Goal: Check status

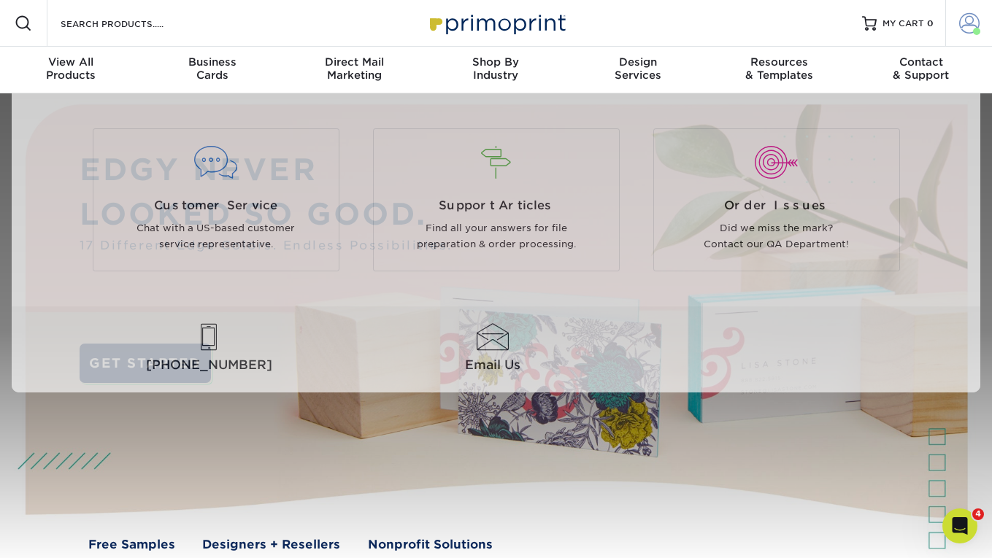
click at [971, 20] on span at bounding box center [969, 23] width 20 height 20
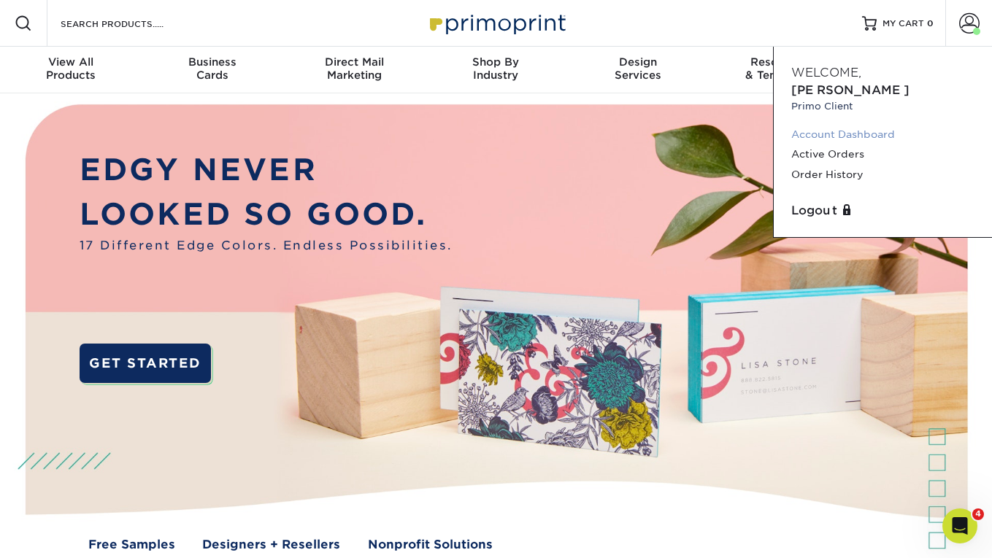
click at [828, 125] on link "Account Dashboard" at bounding box center [882, 135] width 183 height 20
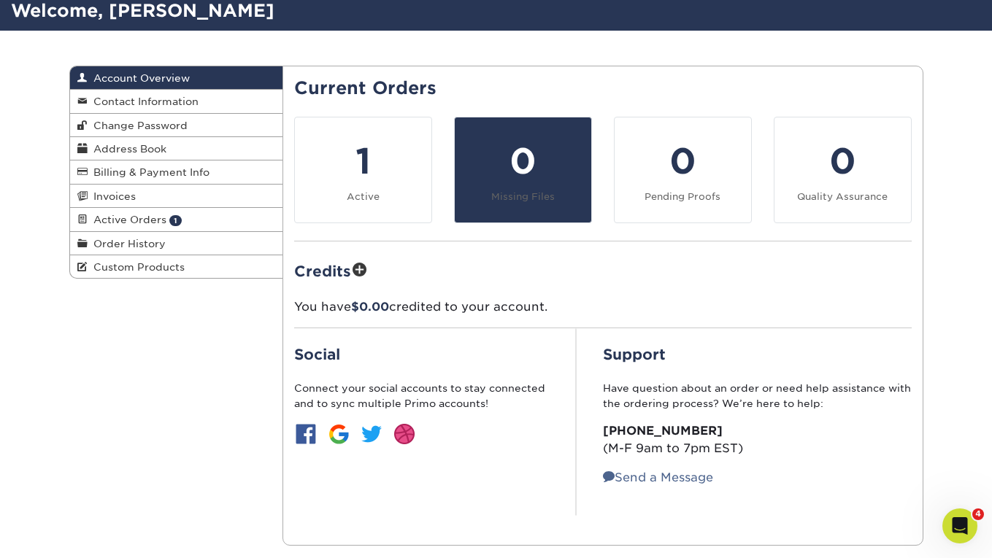
scroll to position [104, 0]
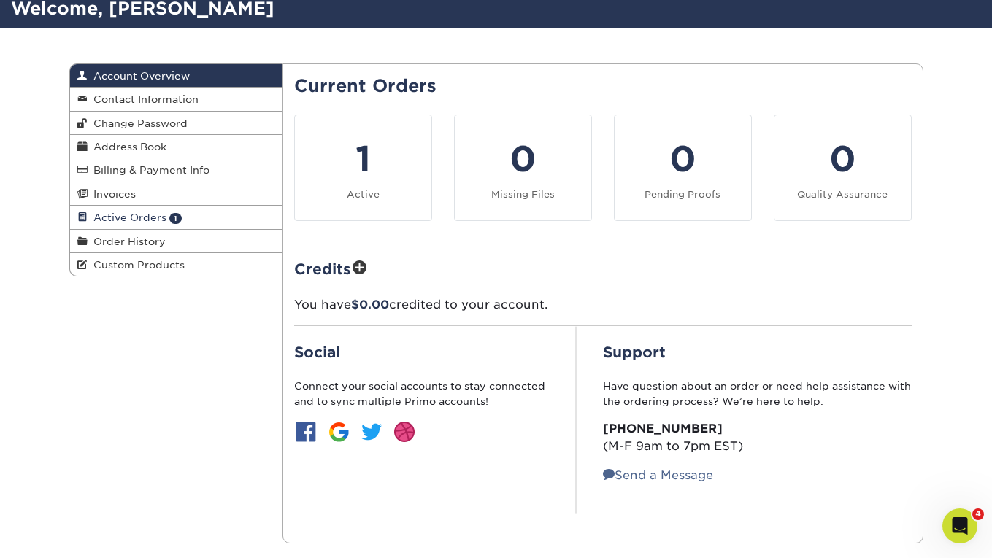
click at [144, 217] on span "Active Orders" at bounding box center [127, 218] width 79 height 12
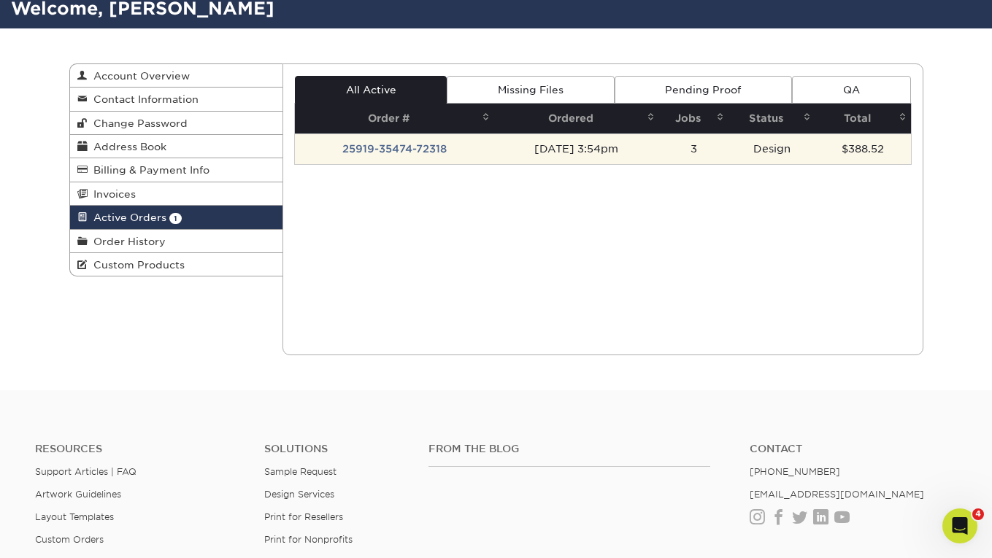
click at [402, 144] on td "25919-35474-72318" at bounding box center [394, 149] width 199 height 31
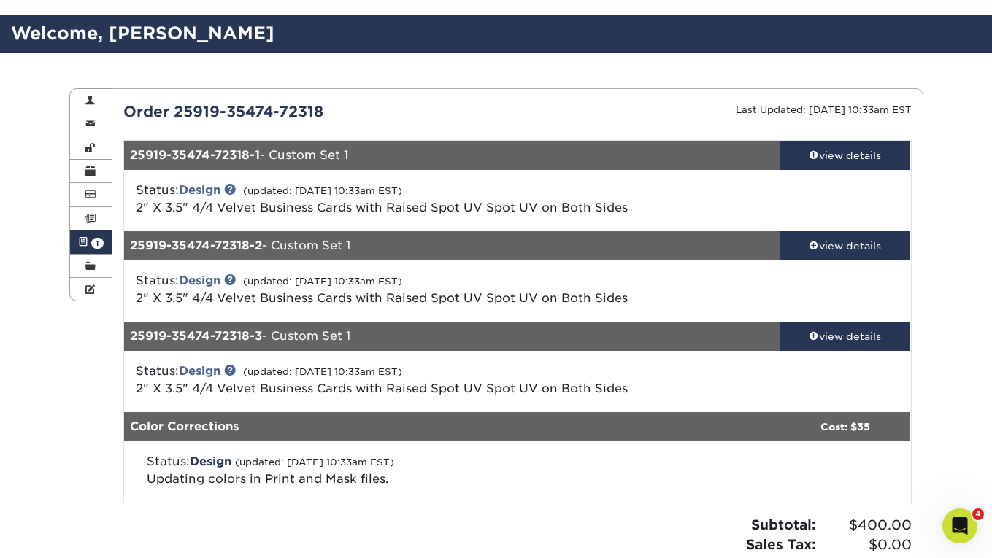
scroll to position [82, 0]
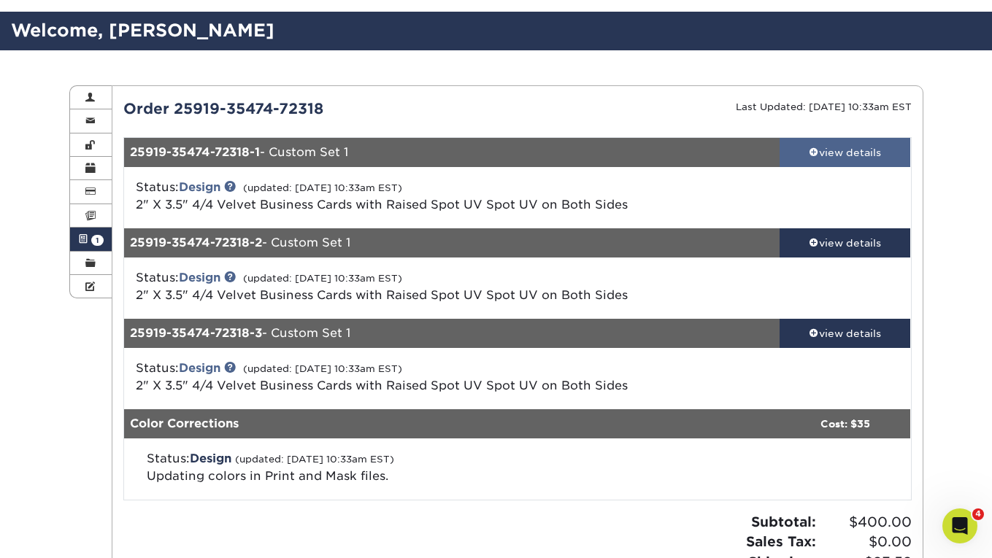
click at [813, 143] on link "view details" at bounding box center [844, 152] width 131 height 29
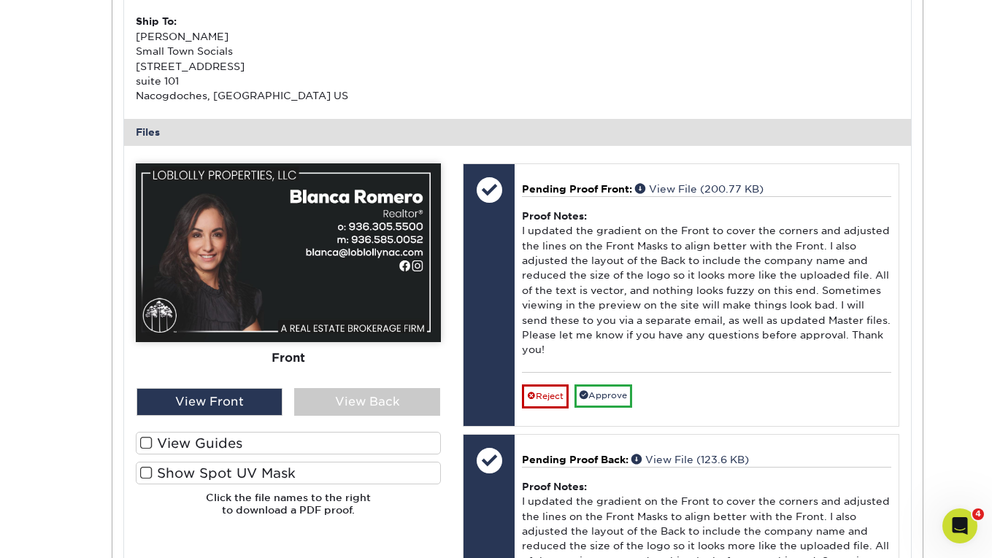
scroll to position [466, 0]
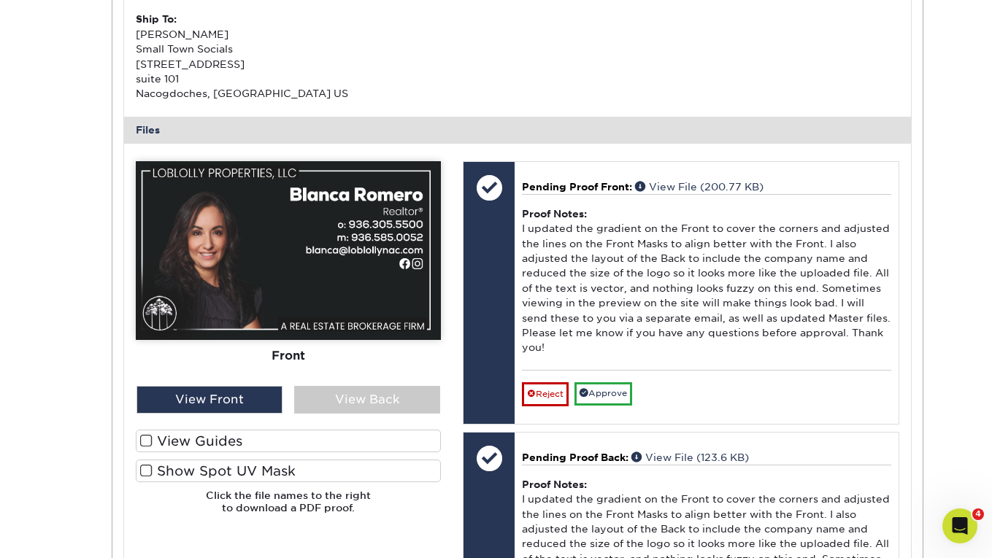
click at [242, 304] on img at bounding box center [288, 250] width 305 height 179
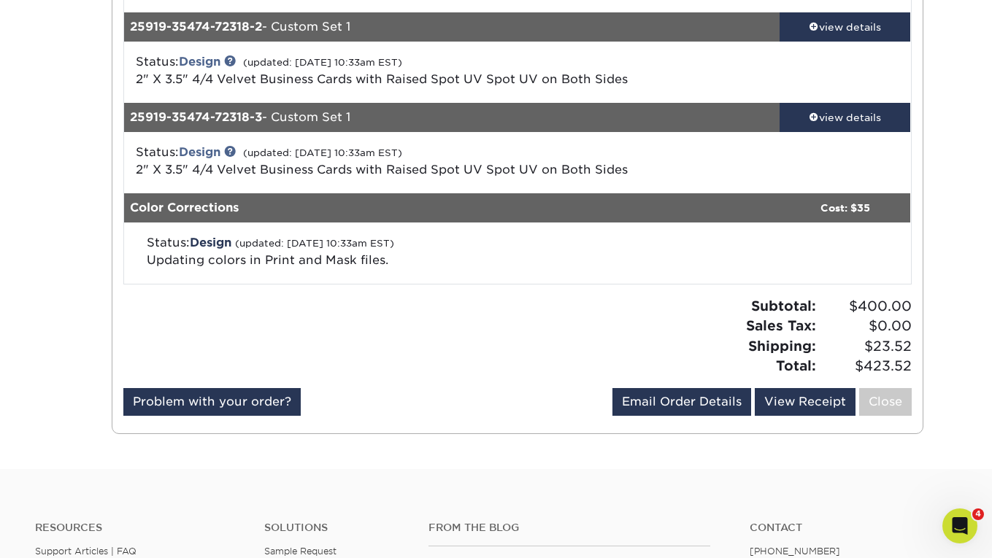
scroll to position [1537, 0]
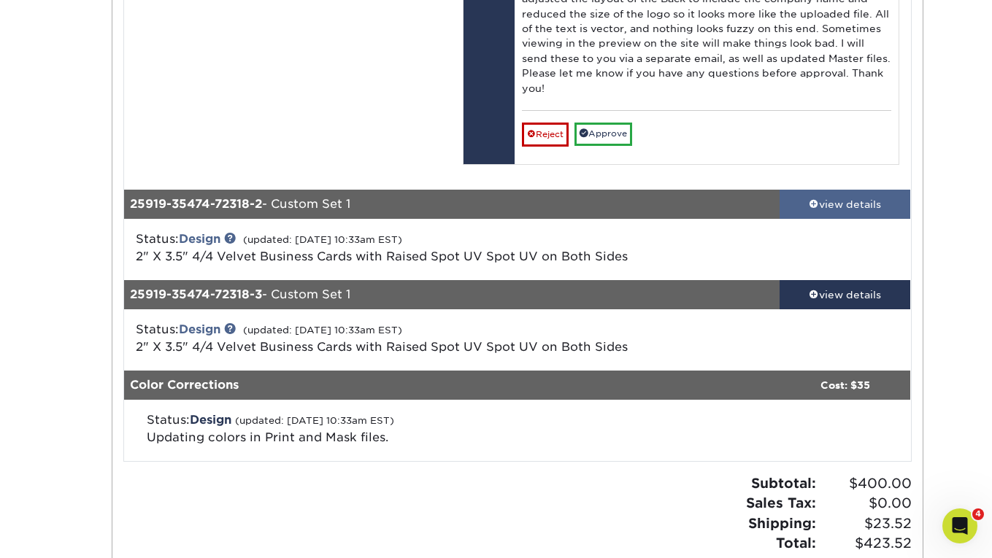
click at [821, 200] on div "view details" at bounding box center [844, 203] width 131 height 15
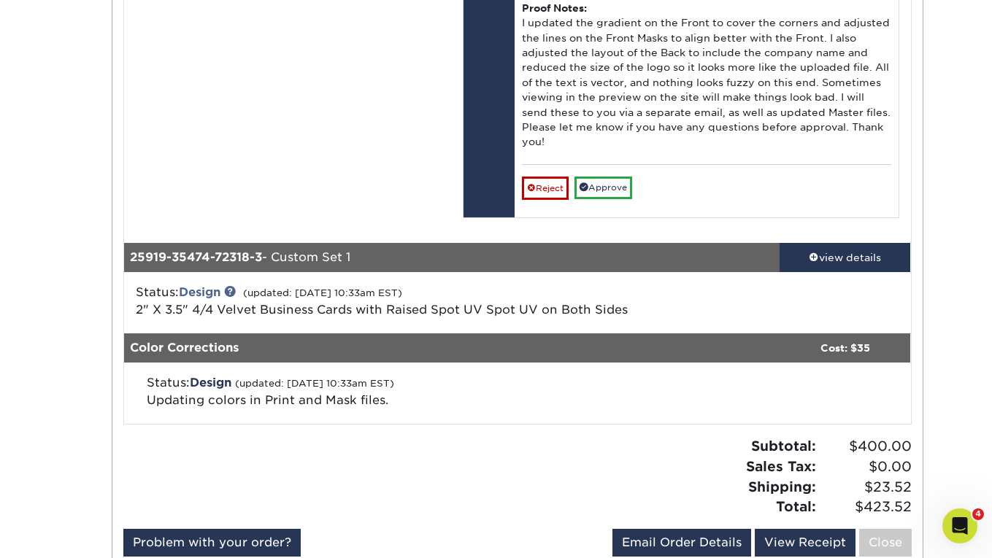
scroll to position [2994, 0]
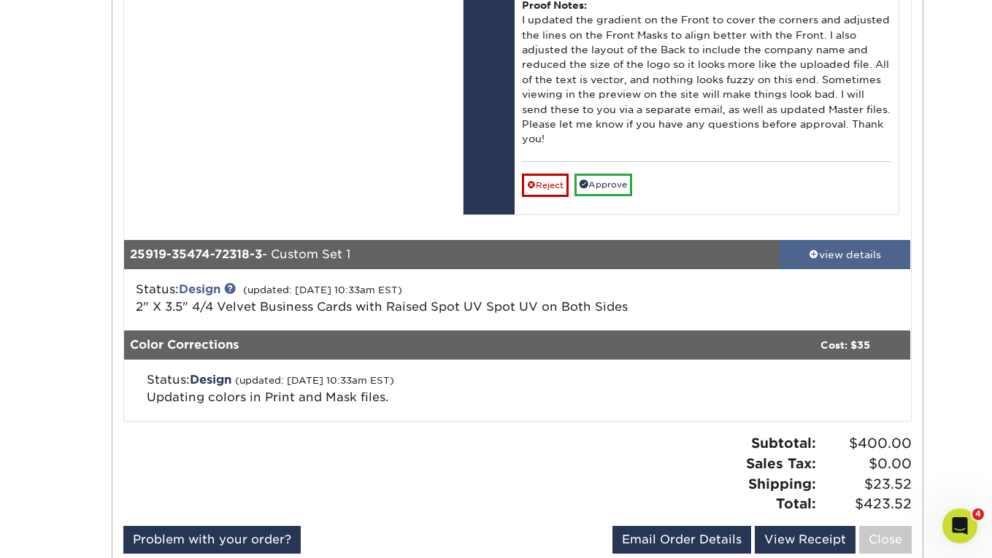
click at [805, 255] on div "view details" at bounding box center [844, 254] width 131 height 15
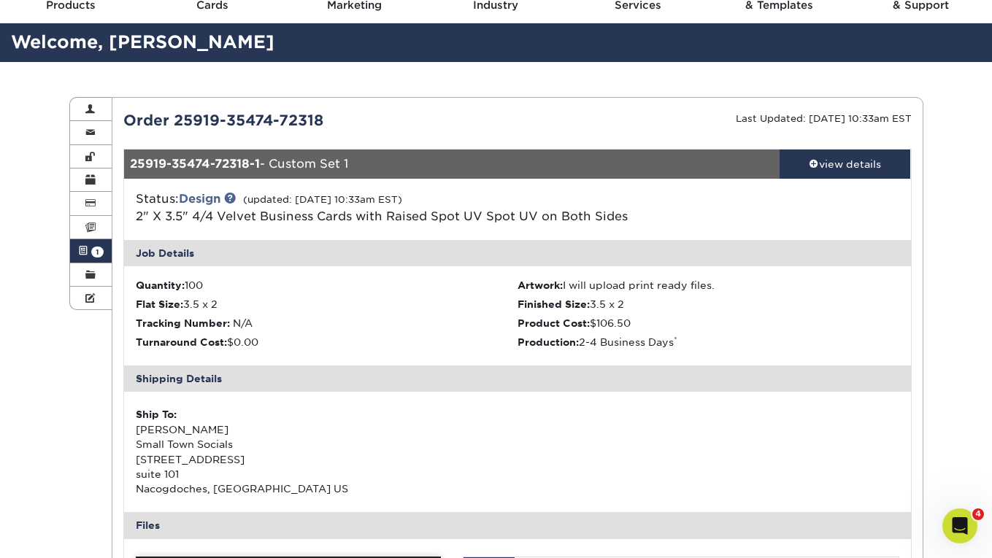
scroll to position [72, 0]
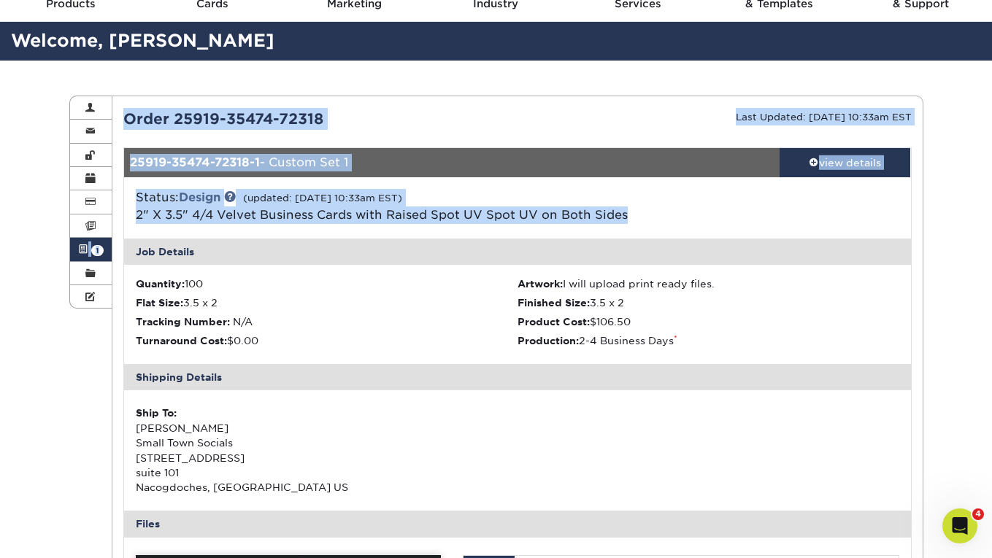
drag, startPoint x: 476, startPoint y: 227, endPoint x: 209, endPoint y: 93, distance: 298.3
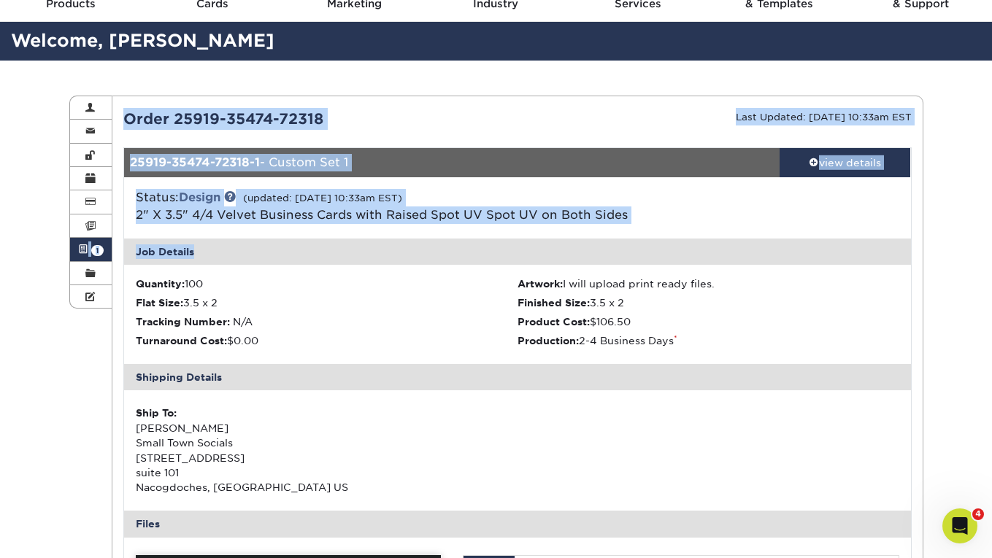
drag, startPoint x: 209, startPoint y: 93, endPoint x: 441, endPoint y: 251, distance: 280.3
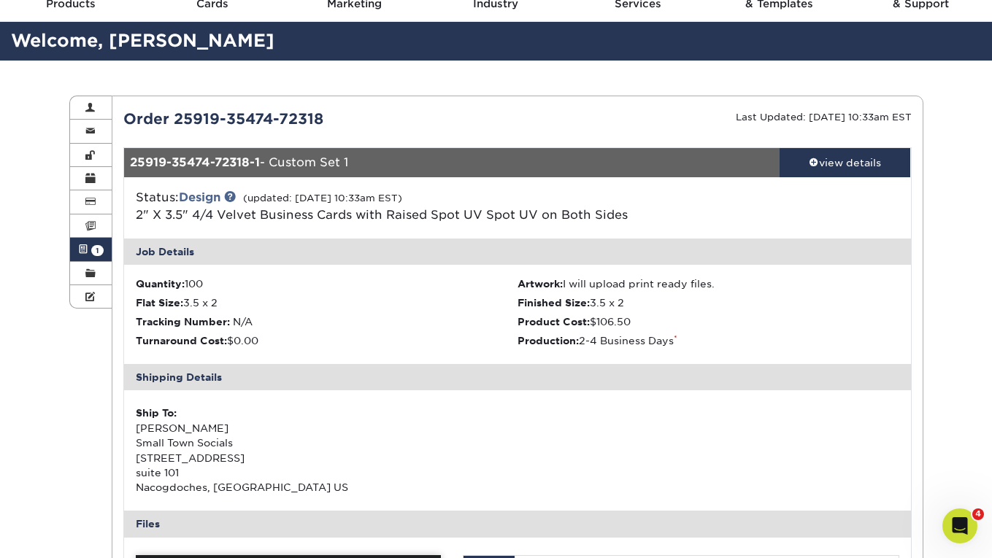
click at [426, 228] on div "Status: Design (updated: 09/29/2025 10:33am EST) 2" X 3.5" 4/4 Velvet Business …" at bounding box center [517, 207] width 809 height 61
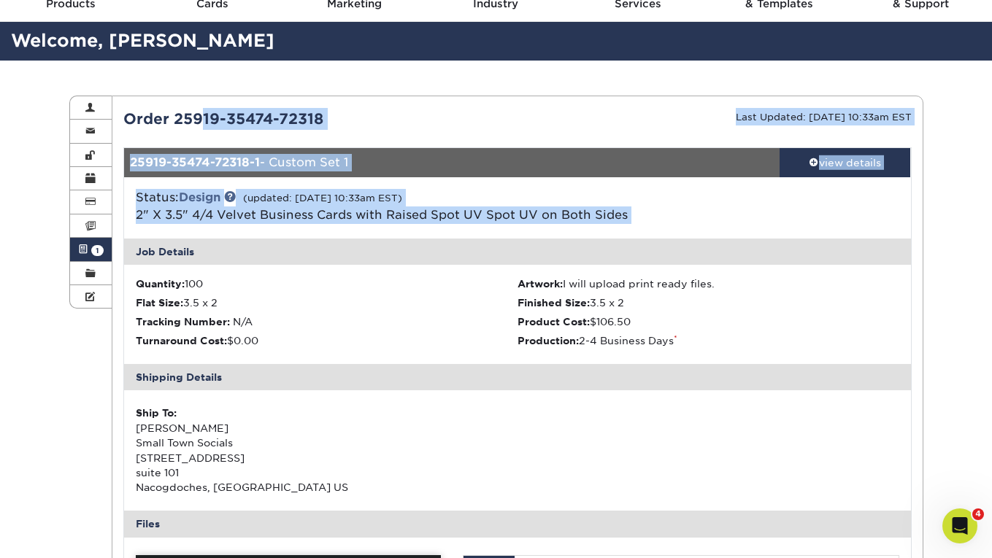
drag, startPoint x: 426, startPoint y: 228, endPoint x: 241, endPoint y: 104, distance: 223.0
drag, startPoint x: 241, startPoint y: 104, endPoint x: 527, endPoint y: 252, distance: 321.8
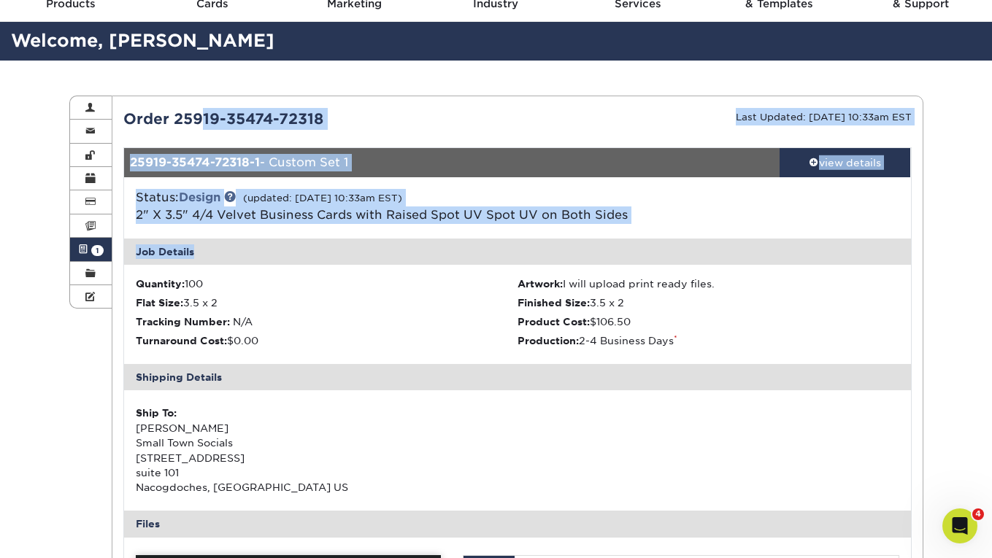
click at [516, 224] on div "Status: Design (updated: 09/29/2025 10:33am EST) 2" X 3.5" 4/4 Velvet Business …" at bounding box center [517, 207] width 809 height 61
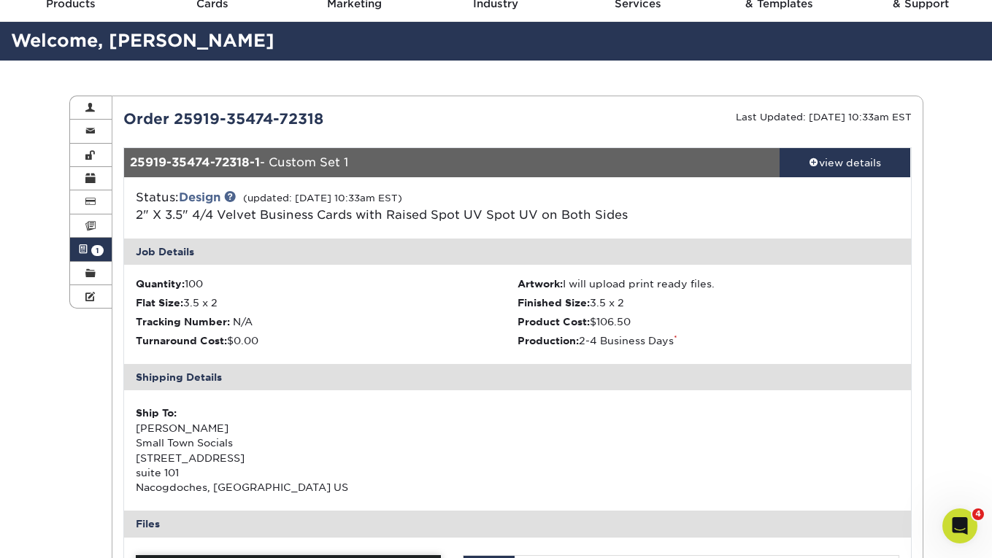
click at [516, 224] on div "Status: Design (updated: 09/29/2025 10:33am EST) 2" X 3.5" 4/4 Velvet Business …" at bounding box center [517, 207] width 809 height 61
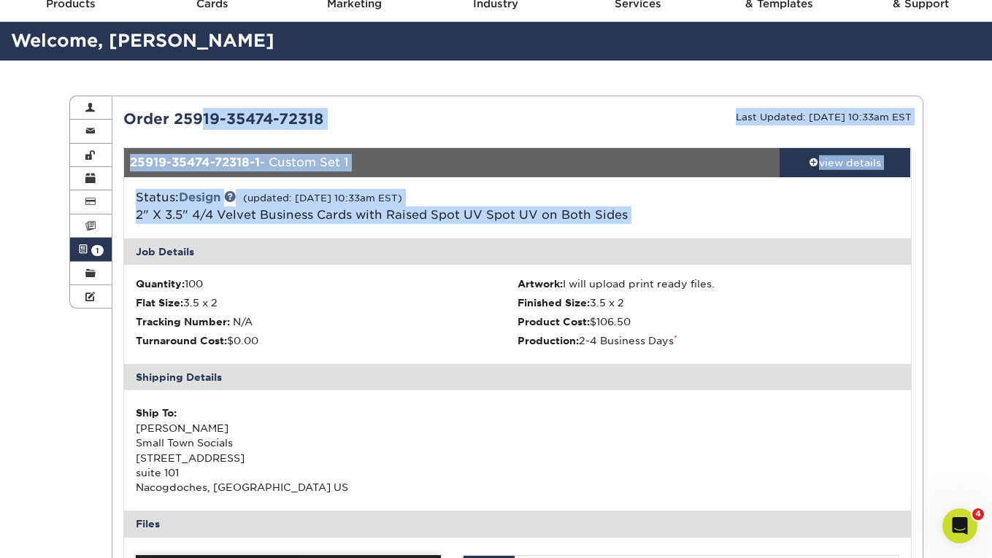
drag, startPoint x: 516, startPoint y: 224, endPoint x: 325, endPoint y: 112, distance: 221.4
click at [325, 112] on div "Order 25919-35474-72318" at bounding box center [314, 119] width 405 height 22
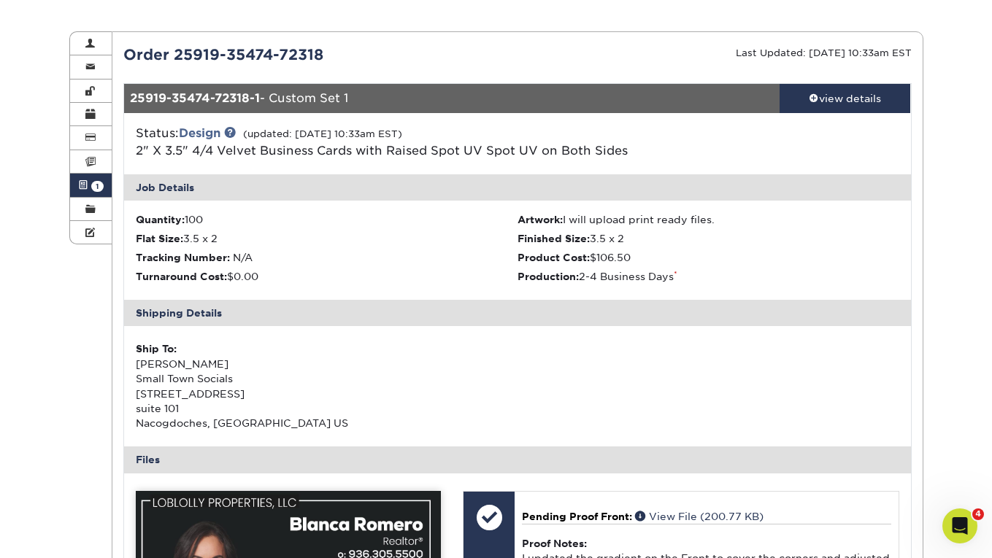
scroll to position [144, 0]
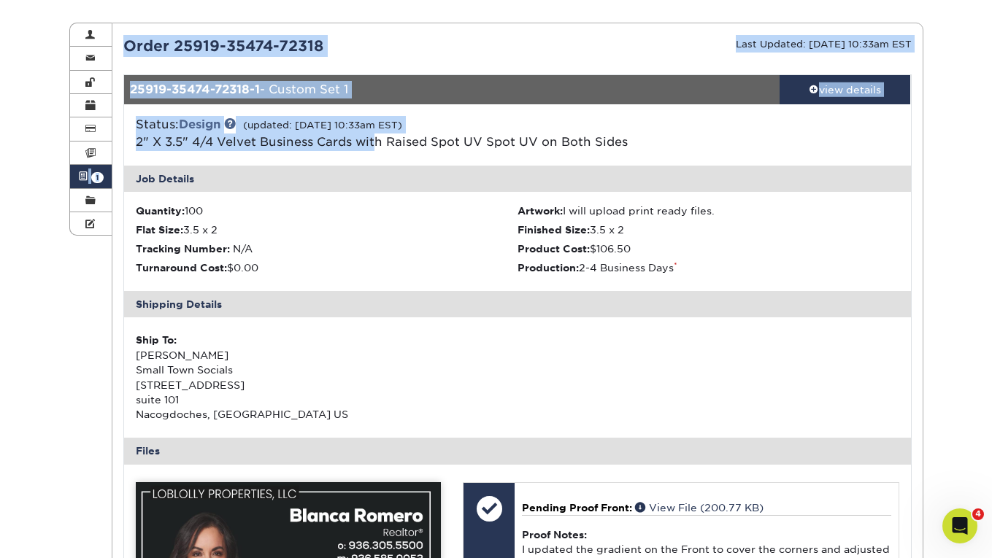
drag, startPoint x: 375, startPoint y: 150, endPoint x: 171, endPoint y: 20, distance: 242.5
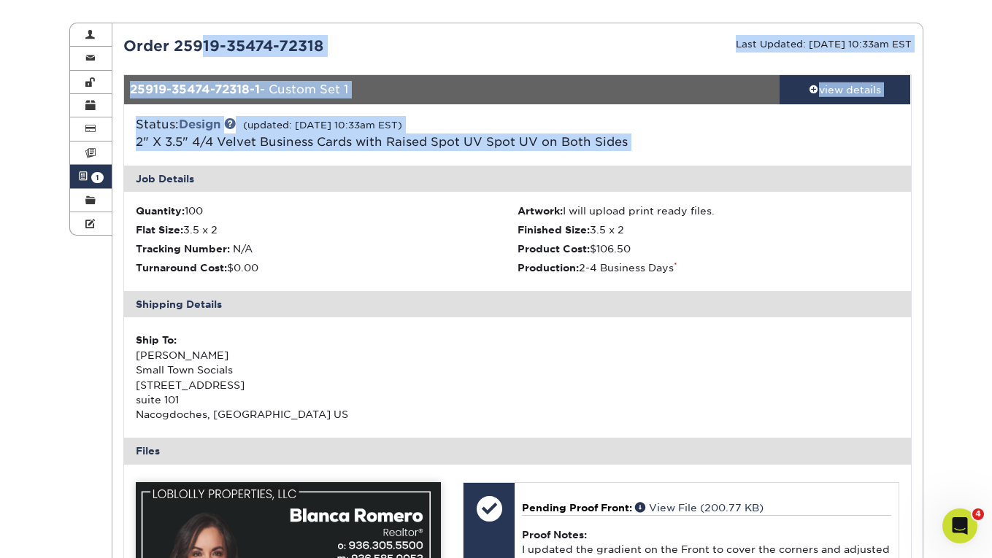
drag, startPoint x: 171, startPoint y: 30, endPoint x: 476, endPoint y: 139, distance: 323.8
click at [476, 139] on span "2" X 3.5" 4/4 Velvet Business Cards with Raised Spot UV Spot UV on Both Sides" at bounding box center [382, 142] width 492 height 14
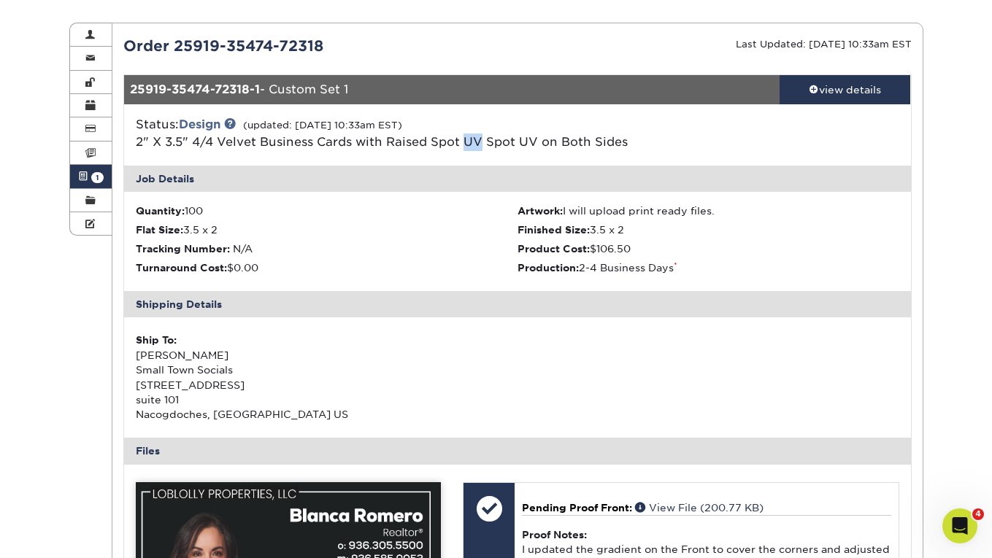
click at [476, 139] on span "2" X 3.5" 4/4 Velvet Business Cards with Raised Spot UV Spot UV on Both Sides" at bounding box center [382, 142] width 492 height 14
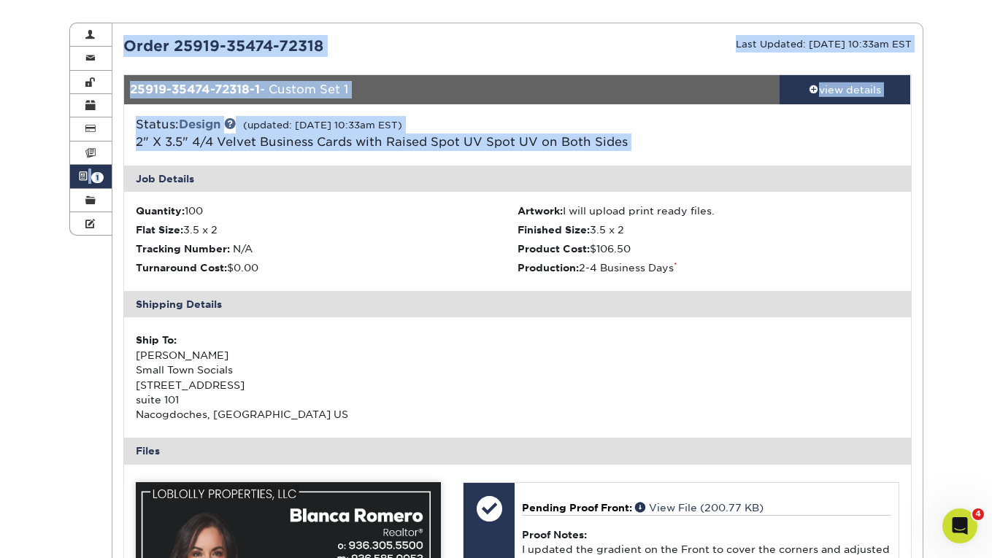
scroll to position [0, 0]
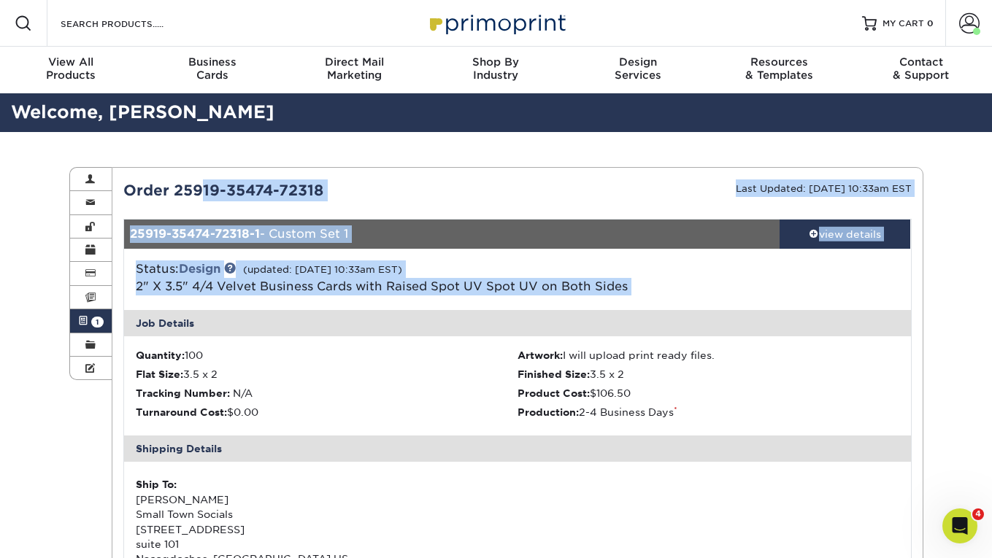
drag, startPoint x: 476, startPoint y: 139, endPoint x: 398, endPoint y: 180, distance: 89.1
click at [398, 180] on div "Order 25919-35474-72318" at bounding box center [314, 191] width 405 height 22
drag, startPoint x: 398, startPoint y: 180, endPoint x: 467, endPoint y: 288, distance: 128.3
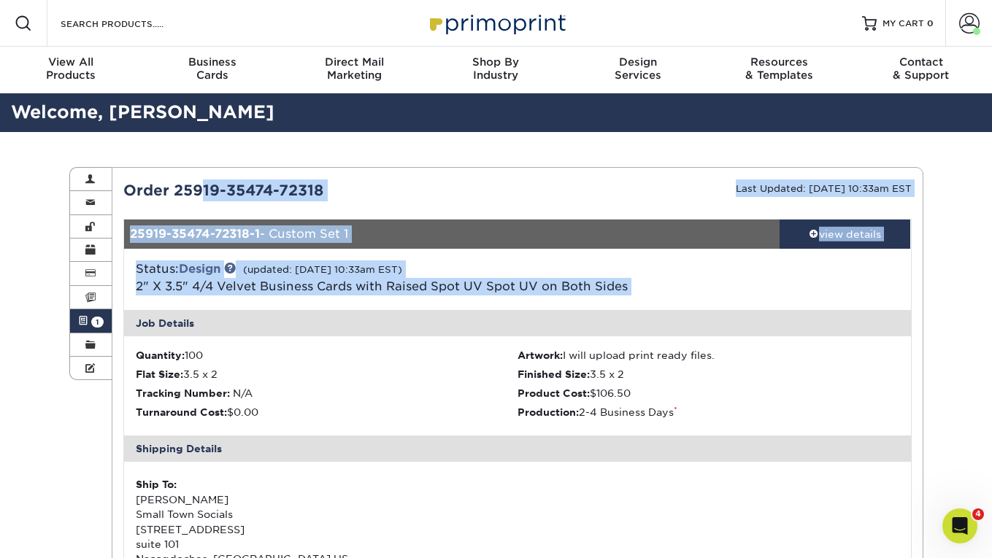
click at [467, 288] on span "2" X 3.5" 4/4 Velvet Business Cards with Raised Spot UV Spot UV on Both Sides" at bounding box center [382, 286] width 492 height 14
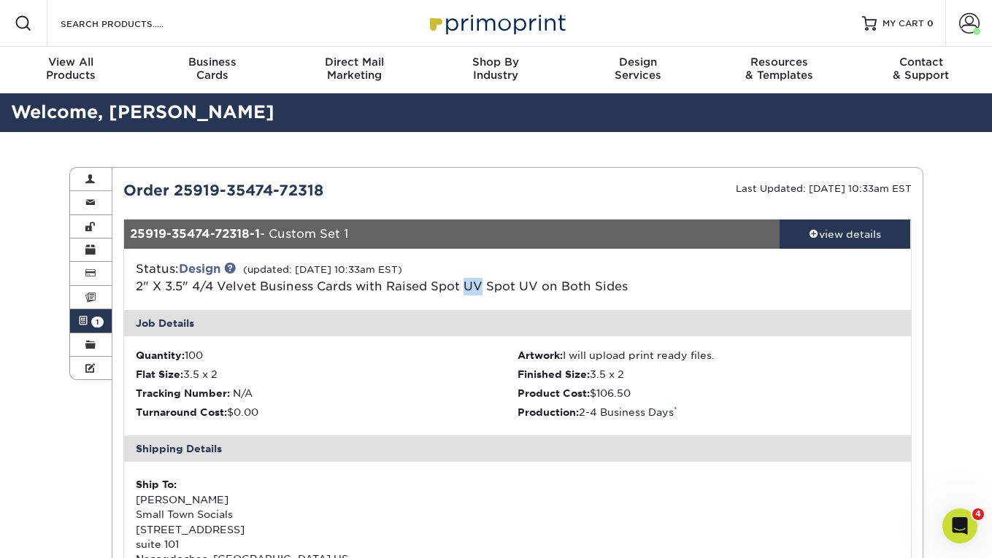
click at [467, 288] on span "2" X 3.5" 4/4 Velvet Business Cards with Raised Spot UV Spot UV on Both Sides" at bounding box center [382, 286] width 492 height 14
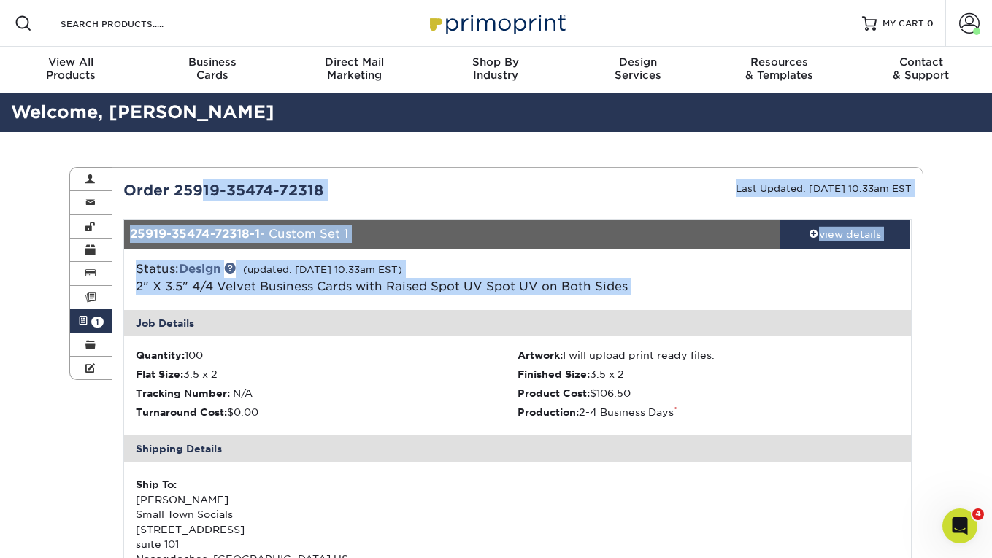
drag, startPoint x: 467, startPoint y: 288, endPoint x: 393, endPoint y: 189, distance: 124.0
click at [393, 189] on div "Order 25919-35474-72318" at bounding box center [314, 191] width 405 height 22
drag, startPoint x: 393, startPoint y: 189, endPoint x: 522, endPoint y: 324, distance: 186.8
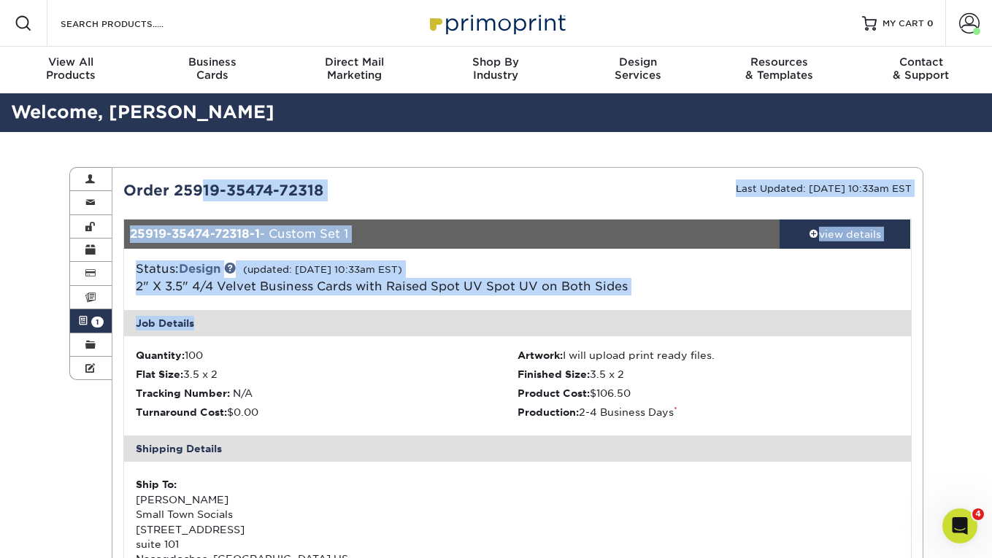
click at [508, 304] on div "Status: Design (updated: 09/29/2025 10:33am EST) 2" X 3.5" 4/4 Velvet Business …" at bounding box center [517, 279] width 809 height 61
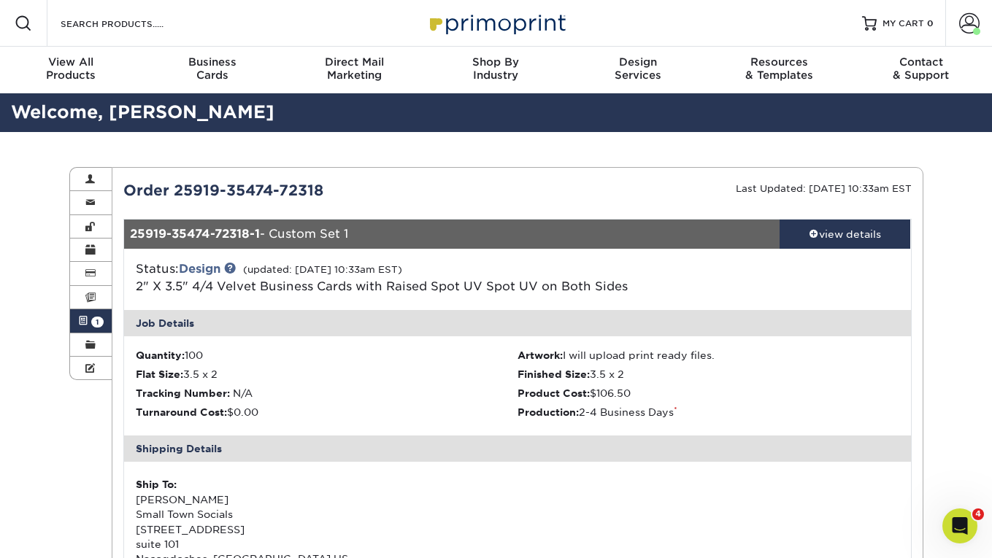
click at [508, 304] on div "Status: Design (updated: 09/29/2025 10:33am EST) 2" X 3.5" 4/4 Velvet Business …" at bounding box center [517, 279] width 809 height 61
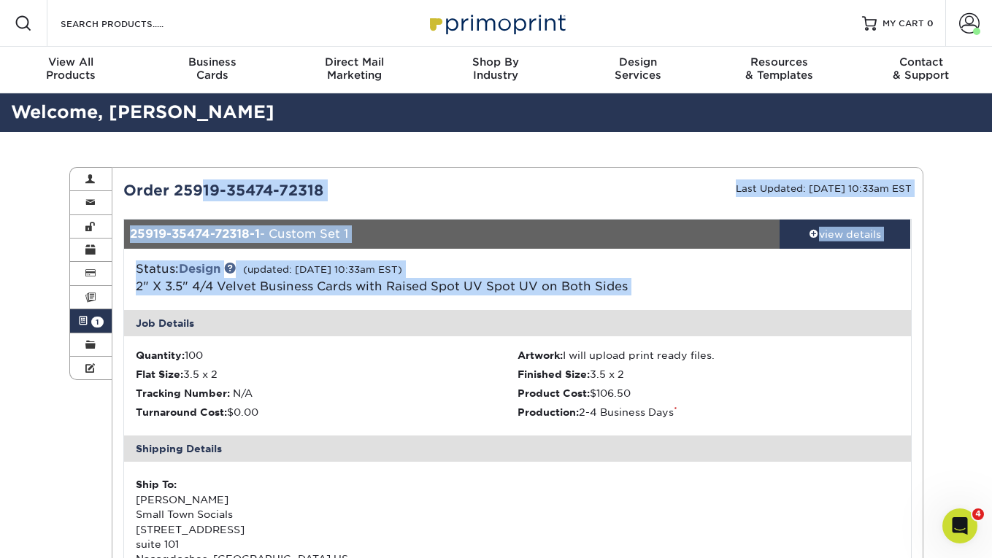
drag, startPoint x: 508, startPoint y: 304, endPoint x: 388, endPoint y: 181, distance: 171.8
click at [388, 181] on div "Order 25919-35474-72318" at bounding box center [314, 191] width 405 height 22
drag, startPoint x: 388, startPoint y: 181, endPoint x: 520, endPoint y: 285, distance: 168.3
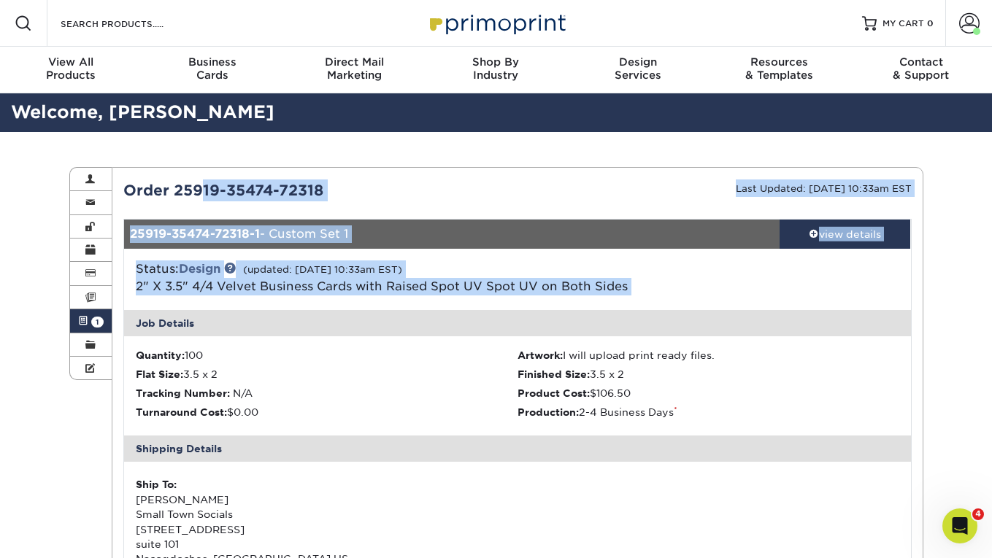
click at [520, 285] on span "2" X 3.5" 4/4 Velvet Business Cards with Raised Spot UV Spot UV on Both Sides" at bounding box center [382, 286] width 492 height 14
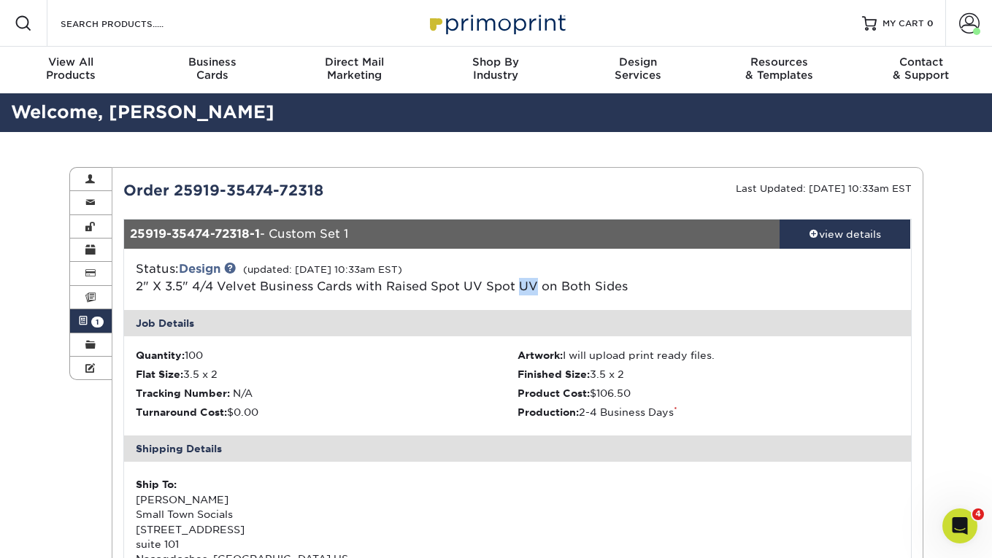
click at [520, 285] on span "2" X 3.5" 4/4 Velvet Business Cards with Raised Spot UV Spot UV on Both Sides" at bounding box center [382, 286] width 492 height 14
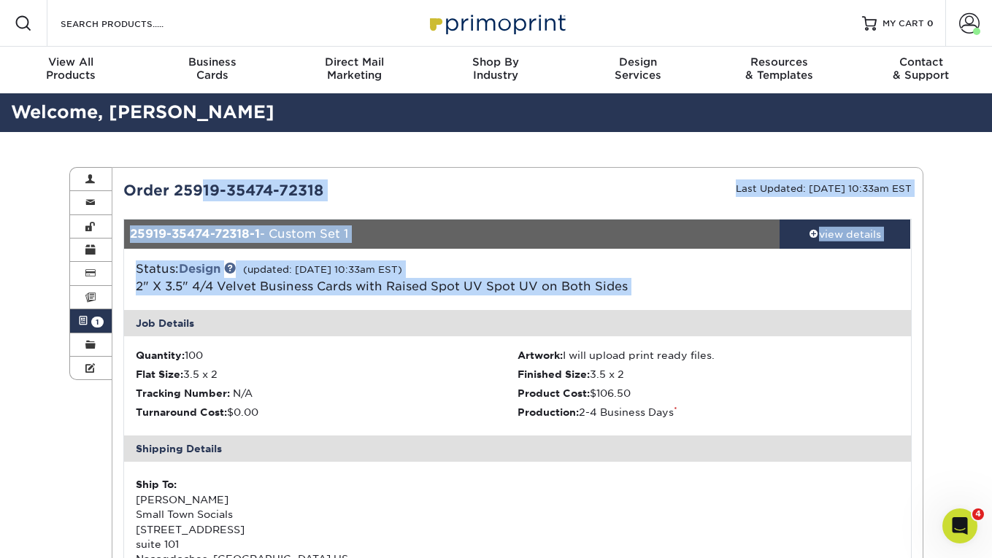
drag, startPoint x: 520, startPoint y: 285, endPoint x: 458, endPoint y: 193, distance: 111.9
click at [458, 193] on div "Order 25919-35474-72318" at bounding box center [314, 191] width 405 height 22
drag, startPoint x: 458, startPoint y: 193, endPoint x: 545, endPoint y: 304, distance: 141.3
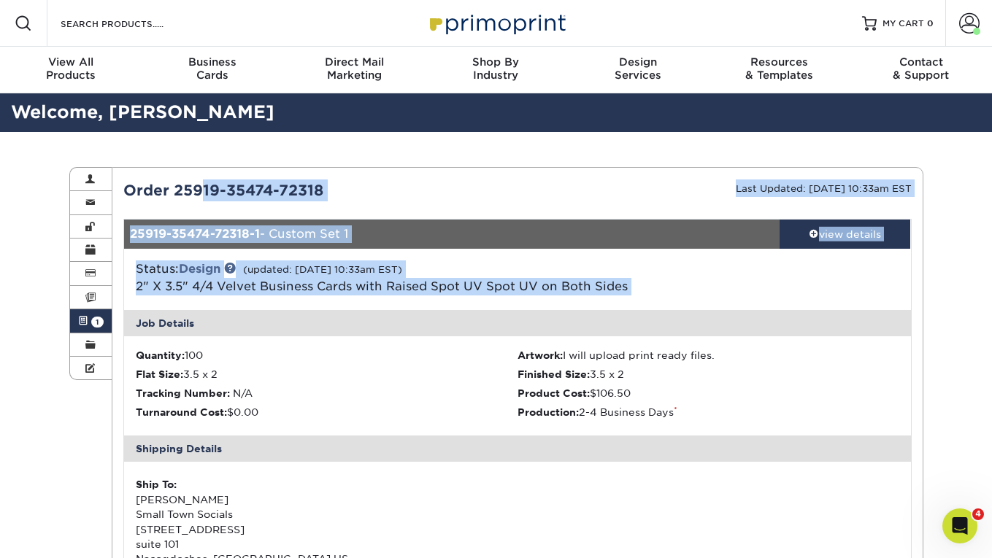
click at [545, 304] on div "Status: Design (updated: 09/29/2025 10:33am EST) 2" X 3.5" 4/4 Velvet Business …" at bounding box center [517, 279] width 809 height 61
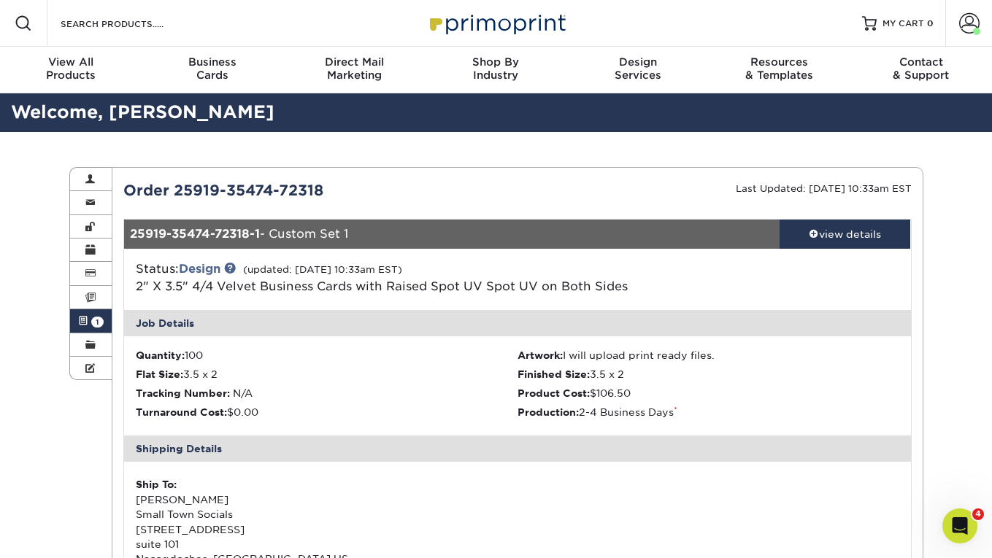
click at [545, 304] on div "Status: Design (updated: 09/29/2025 10:33am EST) 2" X 3.5" 4/4 Velvet Business …" at bounding box center [517, 279] width 809 height 61
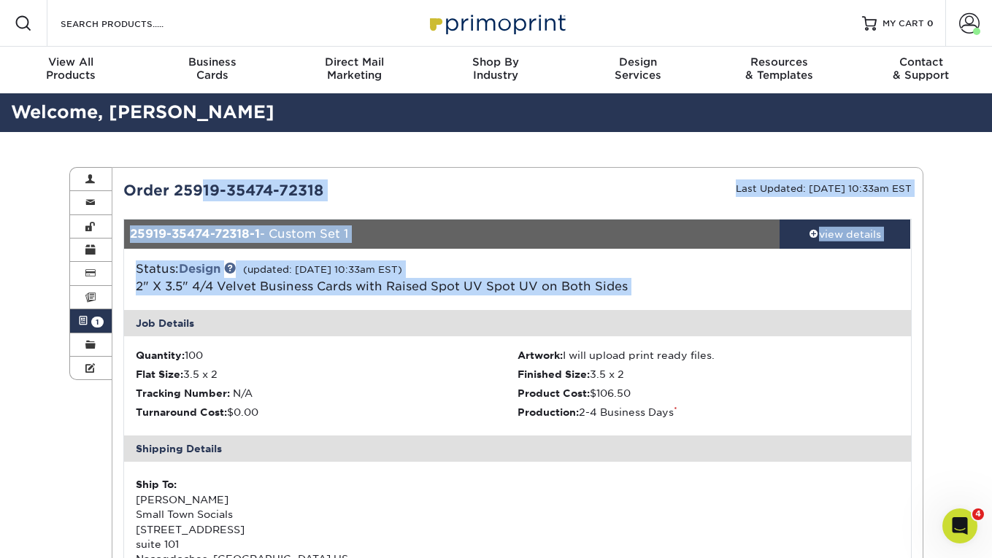
drag, startPoint x: 545, startPoint y: 304, endPoint x: 443, endPoint y: 188, distance: 154.0
click at [443, 188] on div "Order 25919-35474-72318" at bounding box center [314, 191] width 405 height 22
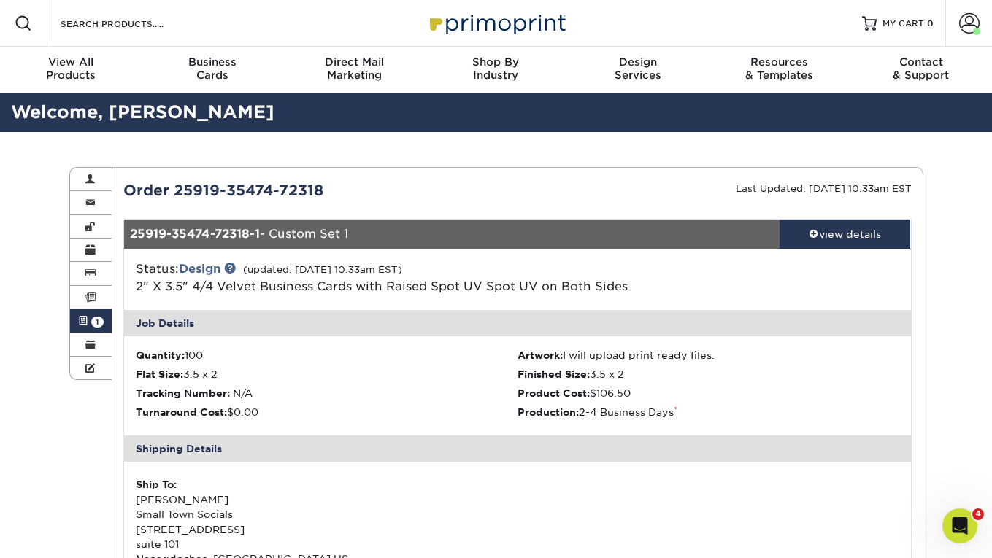
click at [430, 185] on div "Order 25919-35474-72318" at bounding box center [314, 191] width 405 height 22
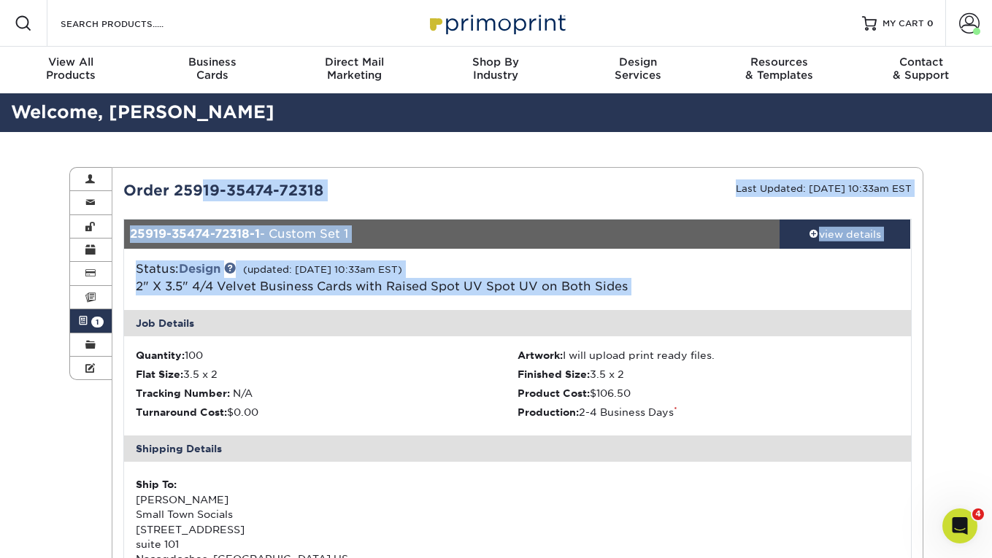
drag, startPoint x: 430, startPoint y: 185, endPoint x: 556, endPoint y: 292, distance: 165.2
click at [556, 292] on span "2" X 3.5" 4/4 Velvet Business Cards with Raised Spot UV Spot UV on Both Sides" at bounding box center [382, 286] width 492 height 14
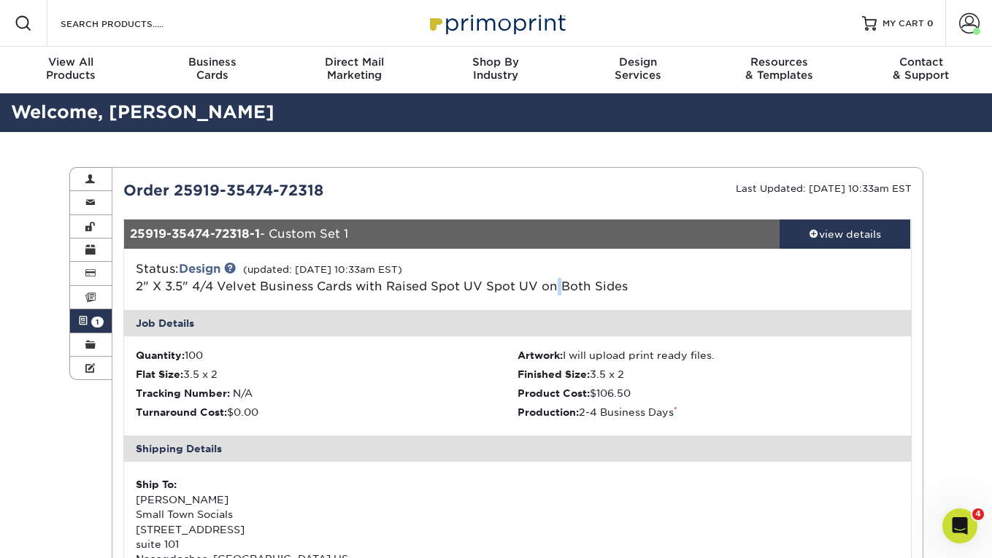
click at [556, 292] on span "2" X 3.5" 4/4 Velvet Business Cards with Raised Spot UV Spot UV on Both Sides" at bounding box center [382, 286] width 492 height 14
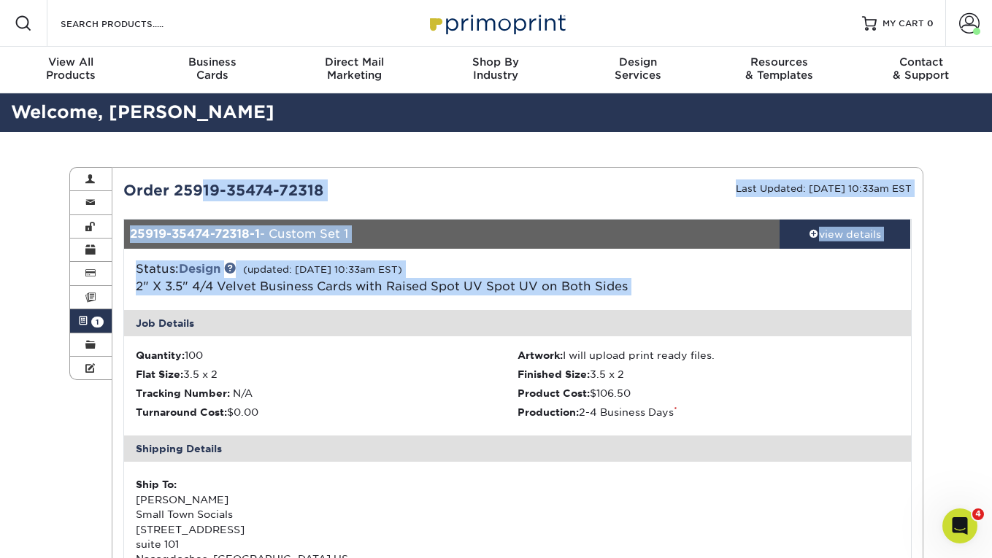
drag, startPoint x: 556, startPoint y: 292, endPoint x: 476, endPoint y: 180, distance: 137.1
click at [476, 180] on div "Order 25919-35474-72318" at bounding box center [314, 191] width 405 height 22
drag, startPoint x: 476, startPoint y: 180, endPoint x: 576, endPoint y: 290, distance: 148.3
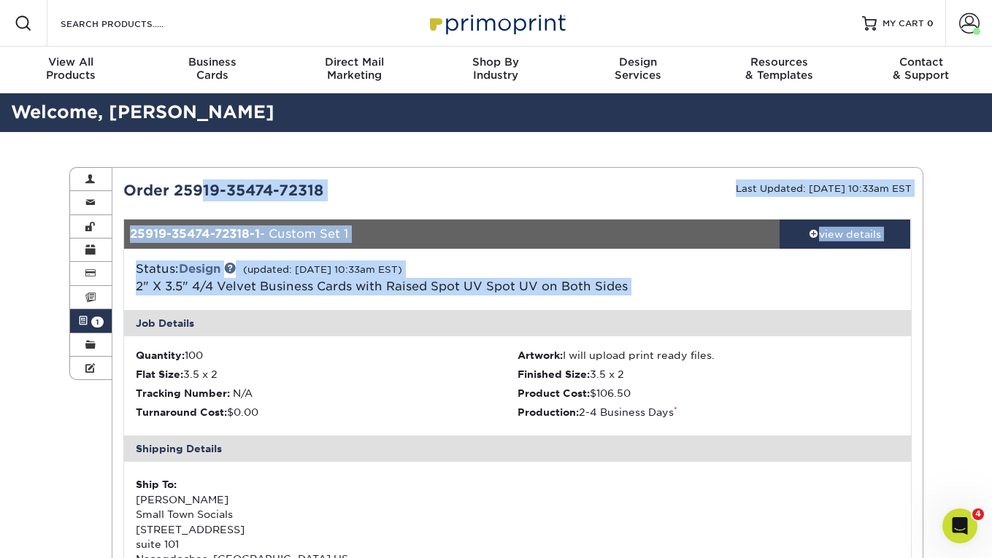
click at [576, 290] on span "2" X 3.5" 4/4 Velvet Business Cards with Raised Spot UV Spot UV on Both Sides" at bounding box center [382, 286] width 492 height 14
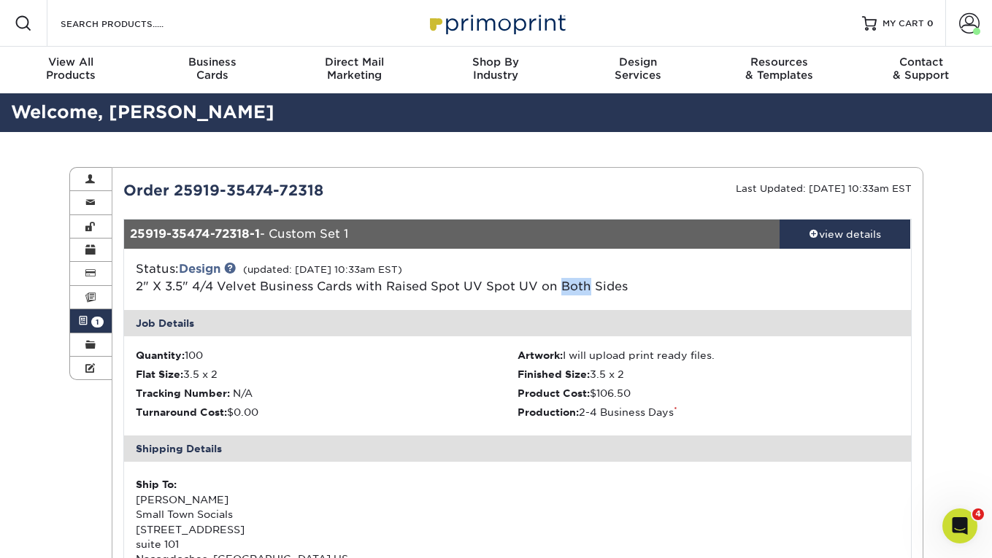
click at [576, 290] on span "2" X 3.5" 4/4 Velvet Business Cards with Raised Spot UV Spot UV on Both Sides" at bounding box center [382, 286] width 492 height 14
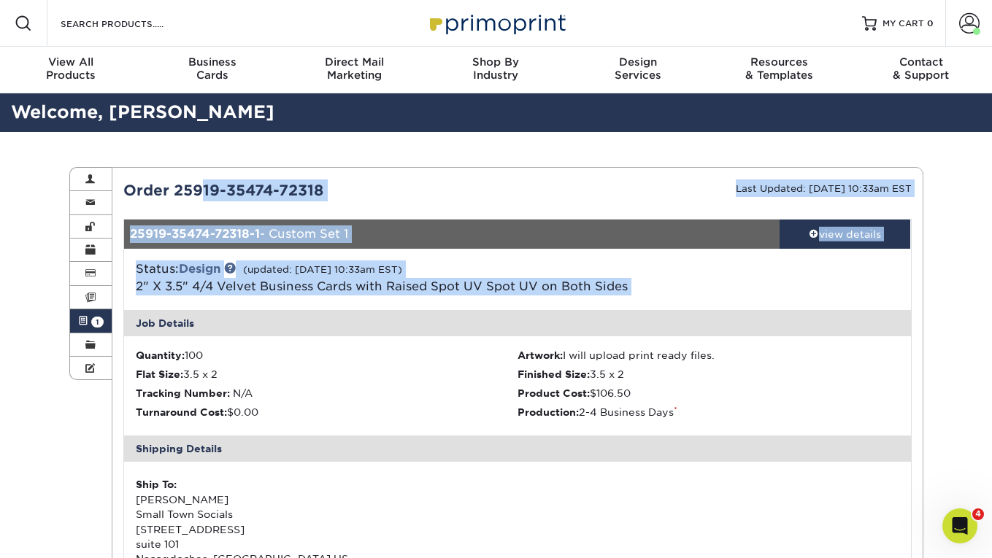
drag, startPoint x: 576, startPoint y: 290, endPoint x: 485, endPoint y: 185, distance: 139.7
click at [485, 185] on div "Order 25919-35474-72318" at bounding box center [314, 191] width 405 height 22
drag, startPoint x: 485, startPoint y: 185, endPoint x: 572, endPoint y: 290, distance: 137.3
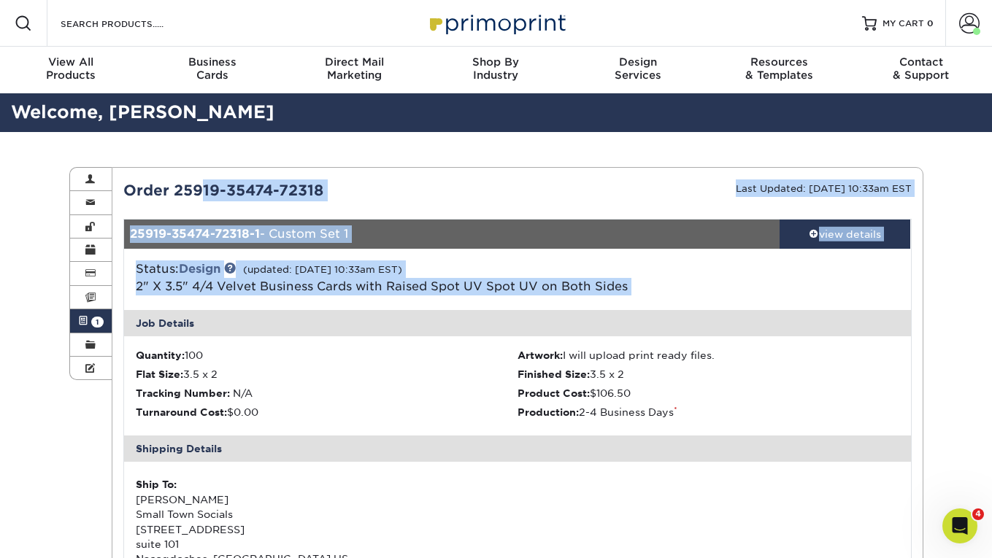
click at [572, 290] on span "2" X 3.5" 4/4 Velvet Business Cards with Raised Spot UV Spot UV on Both Sides" at bounding box center [382, 286] width 492 height 14
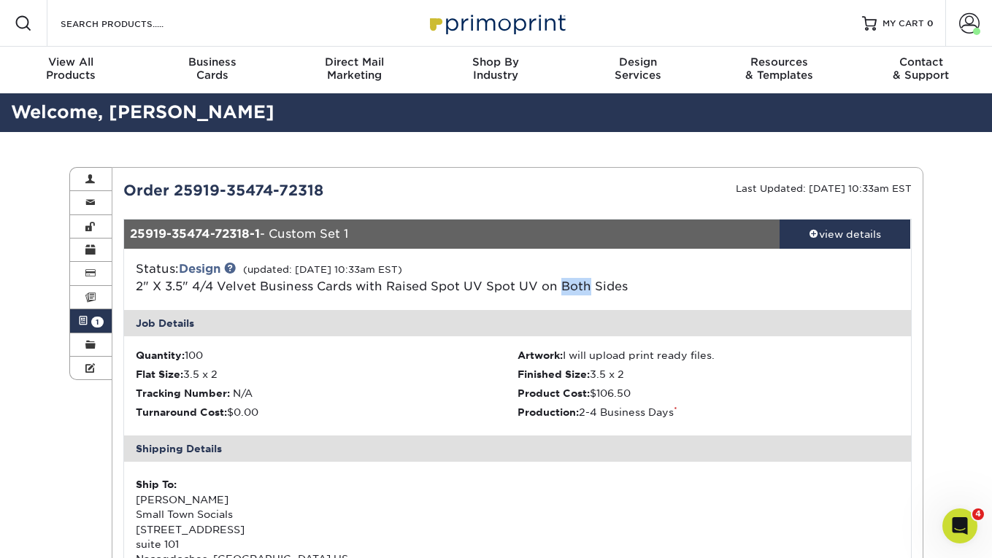
click at [572, 290] on span "2" X 3.5" 4/4 Velvet Business Cards with Raised Spot UV Spot UV on Both Sides" at bounding box center [382, 286] width 492 height 14
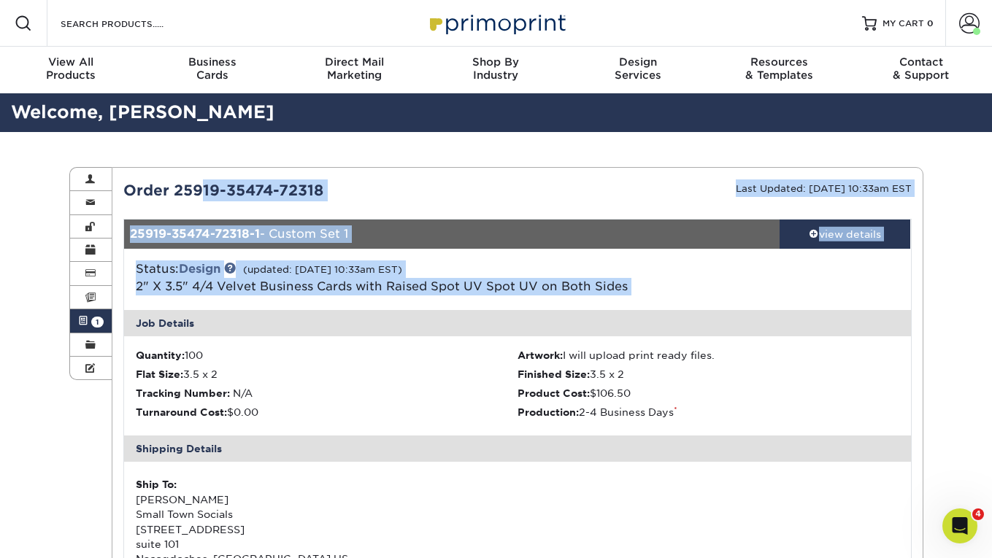
drag, startPoint x: 572, startPoint y: 290, endPoint x: 487, endPoint y: 183, distance: 136.6
click at [487, 183] on div "Order 25919-35474-72318" at bounding box center [314, 191] width 405 height 22
drag, startPoint x: 487, startPoint y: 183, endPoint x: 603, endPoint y: 288, distance: 156.0
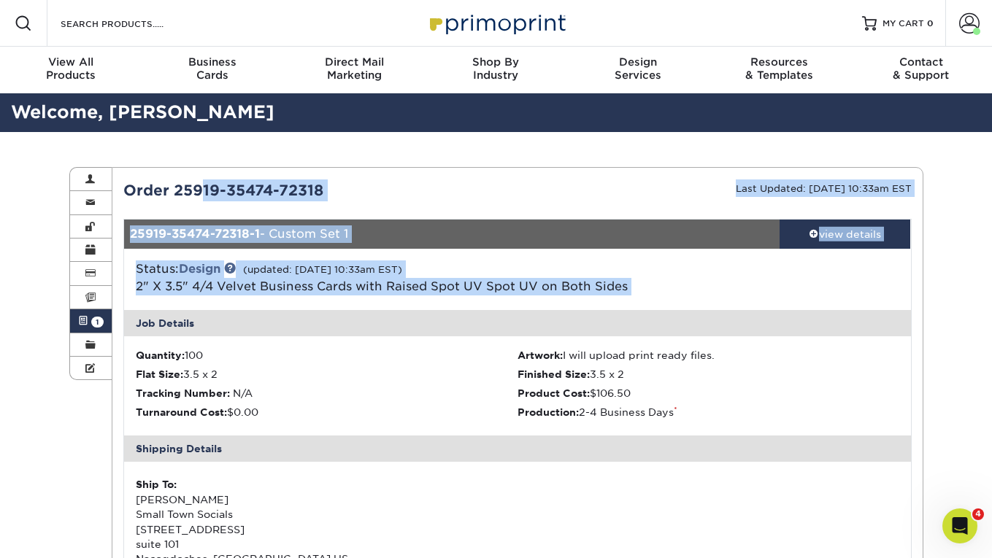
click at [603, 288] on span "2" X 3.5" 4/4 Velvet Business Cards with Raised Spot UV Spot UV on Both Sides" at bounding box center [382, 286] width 492 height 14
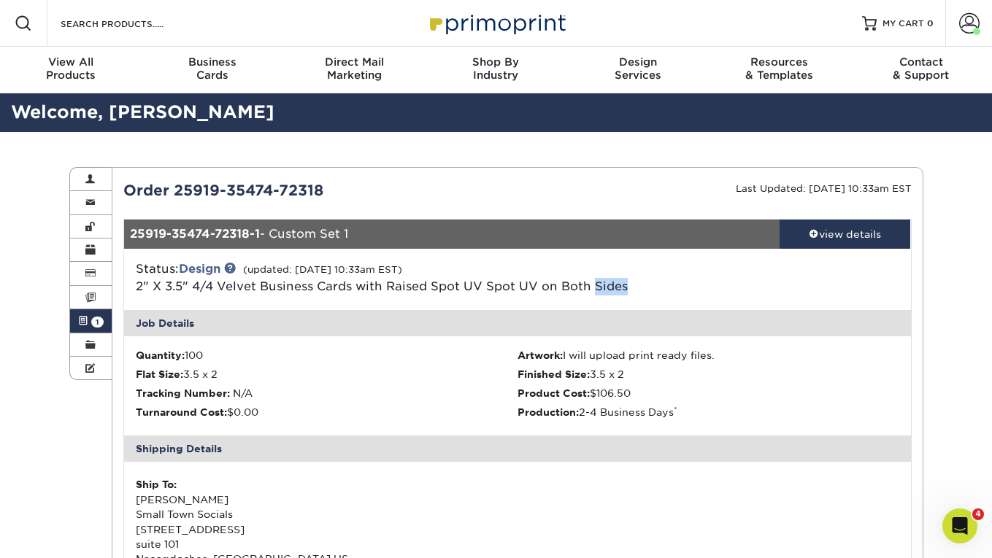
click at [603, 288] on span "2" X 3.5" 4/4 Velvet Business Cards with Raised Spot UV Spot UV on Both Sides" at bounding box center [382, 286] width 492 height 14
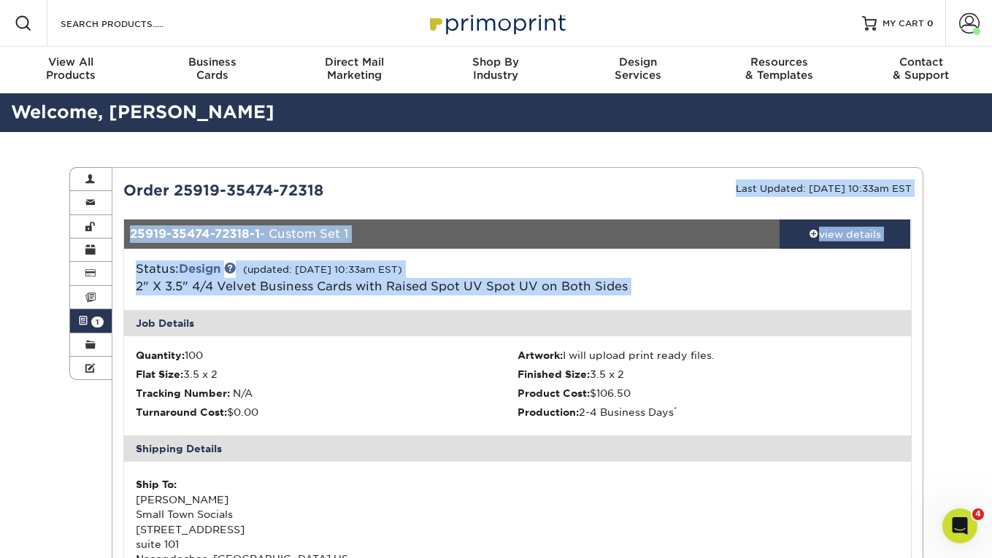
drag, startPoint x: 603, startPoint y: 288, endPoint x: 535, endPoint y: 179, distance: 128.6
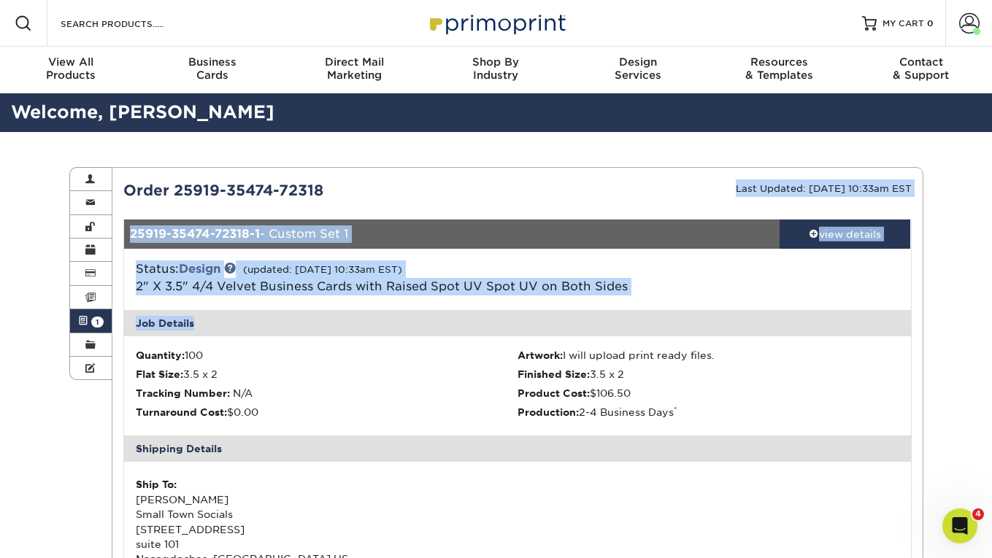
drag, startPoint x: 535, startPoint y: 179, endPoint x: 644, endPoint y: 314, distance: 173.8
click at [644, 314] on div "Job Details" at bounding box center [517, 323] width 787 height 26
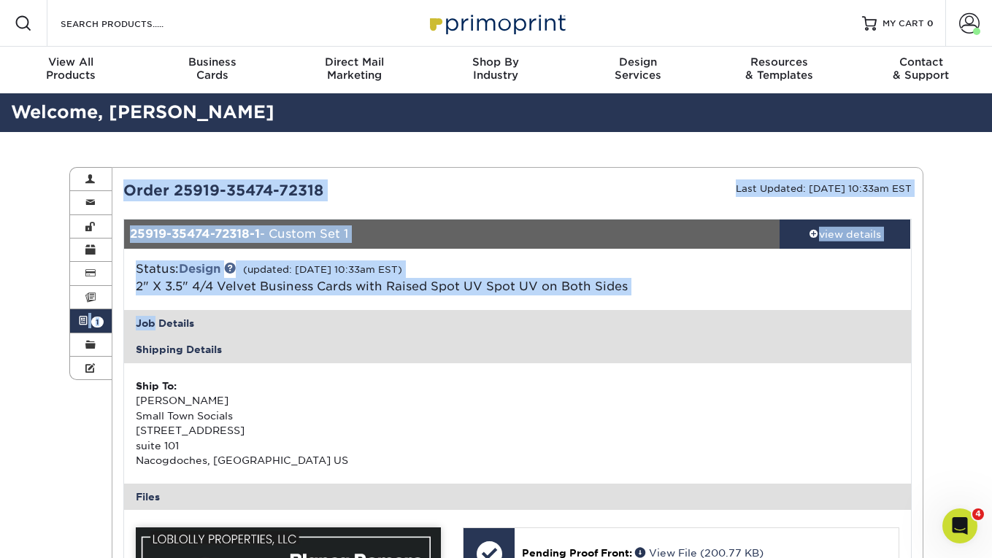
drag, startPoint x: 644, startPoint y: 314, endPoint x: 212, endPoint y: 158, distance: 459.3
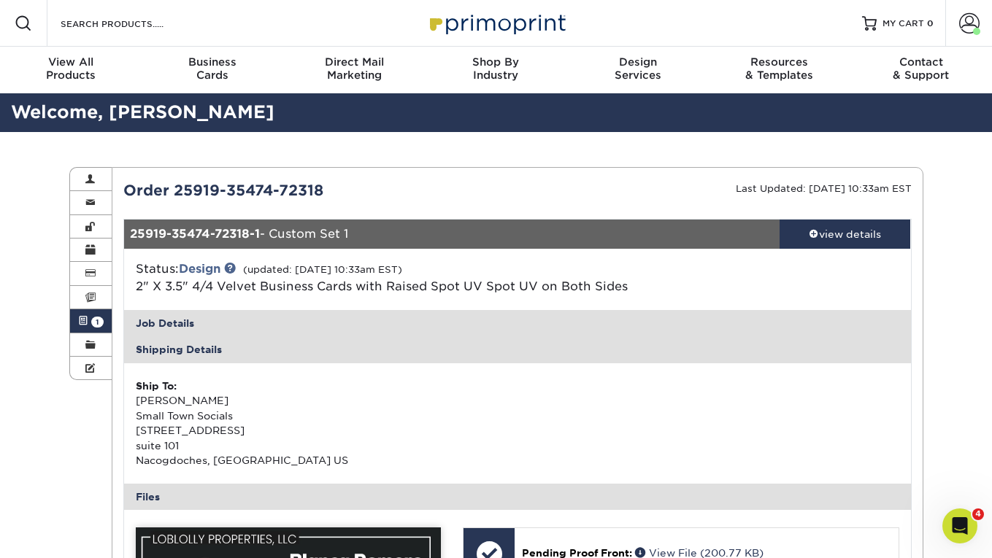
click at [200, 188] on div "Order 25919-35474-72318" at bounding box center [314, 191] width 405 height 22
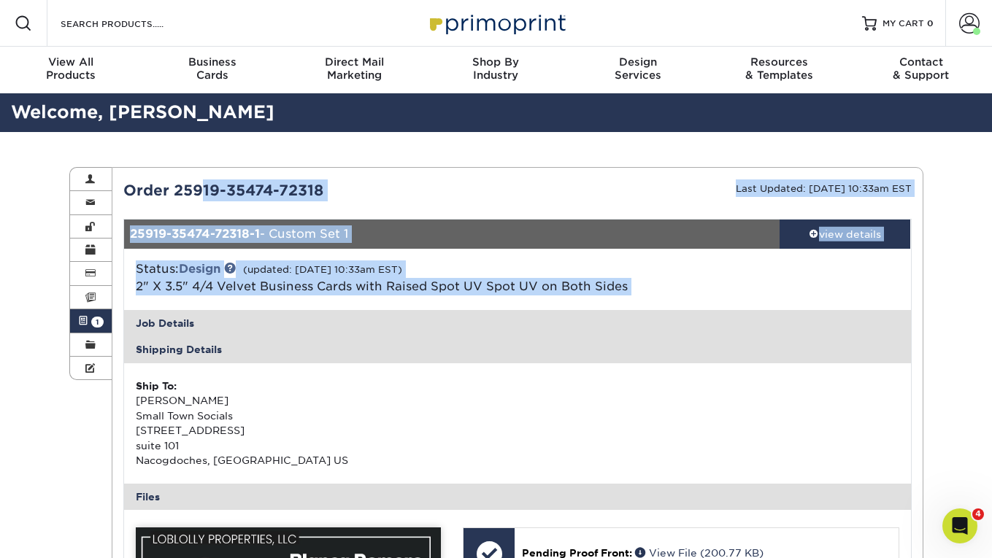
drag, startPoint x: 200, startPoint y: 188, endPoint x: 359, endPoint y: 299, distance: 193.9
click at [359, 299] on div "Status: Design (updated: 09/29/2025 10:33am EST) 2" X 3.5" 4/4 Velvet Business …" at bounding box center [517, 279] width 809 height 61
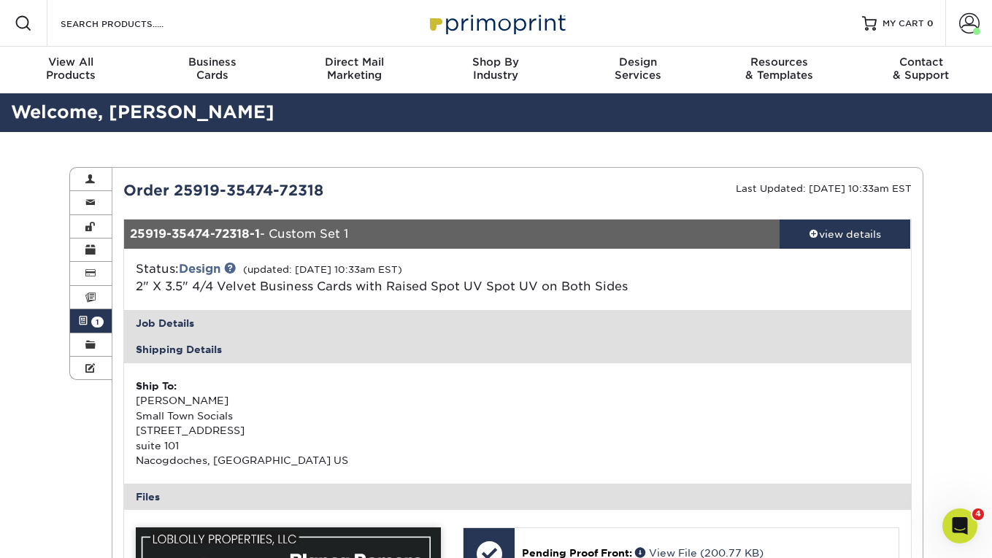
click at [172, 322] on div "Job Details" at bounding box center [517, 323] width 787 height 26
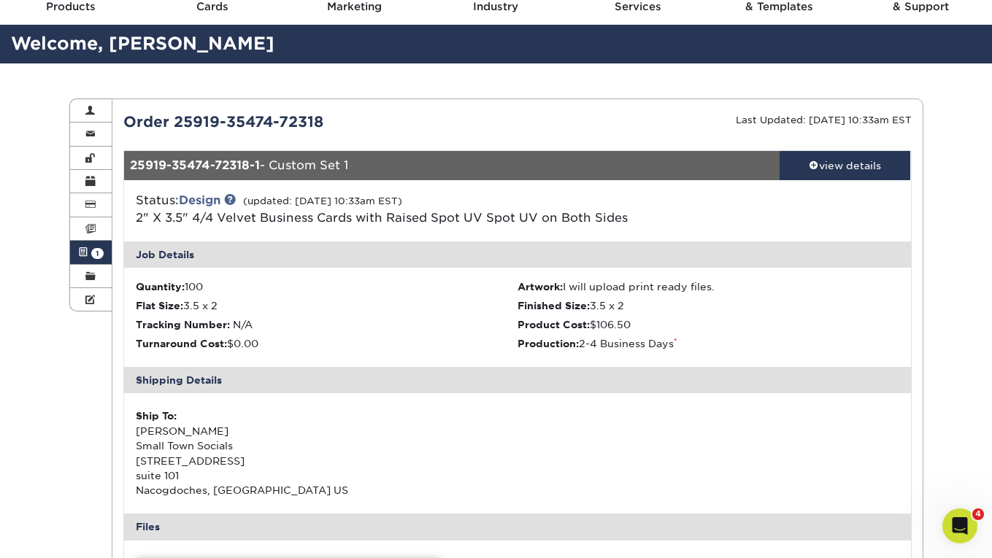
scroll to position [70, 0]
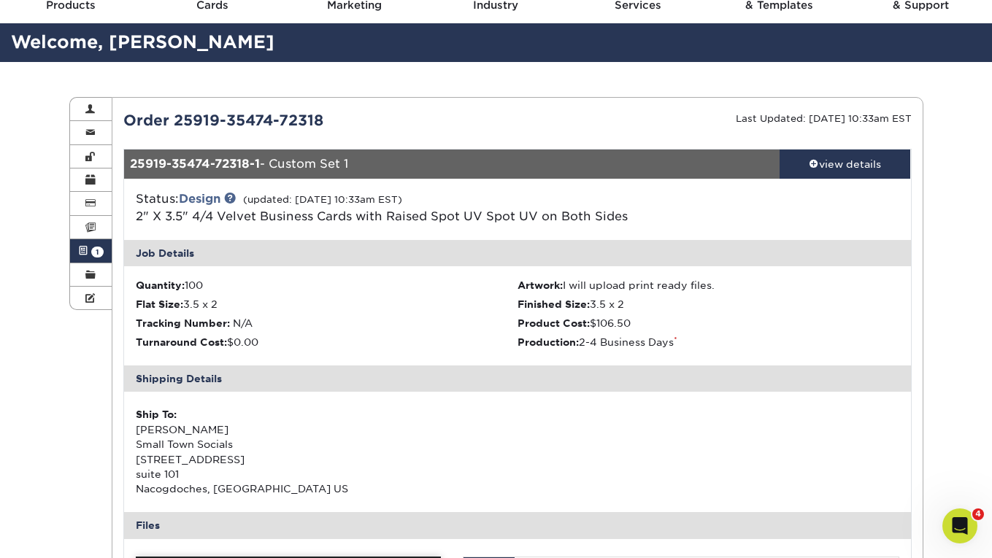
click at [481, 213] on span "2" X 3.5" 4/4 Velvet Business Cards with Raised Spot UV Spot UV on Both Sides" at bounding box center [382, 216] width 492 height 14
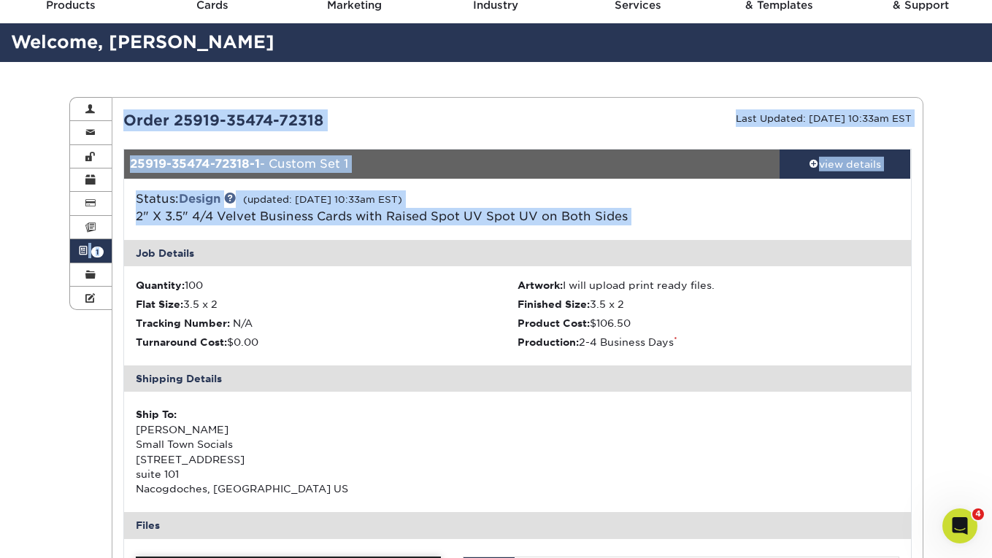
drag, startPoint x: 481, startPoint y: 213, endPoint x: 344, endPoint y: 68, distance: 199.3
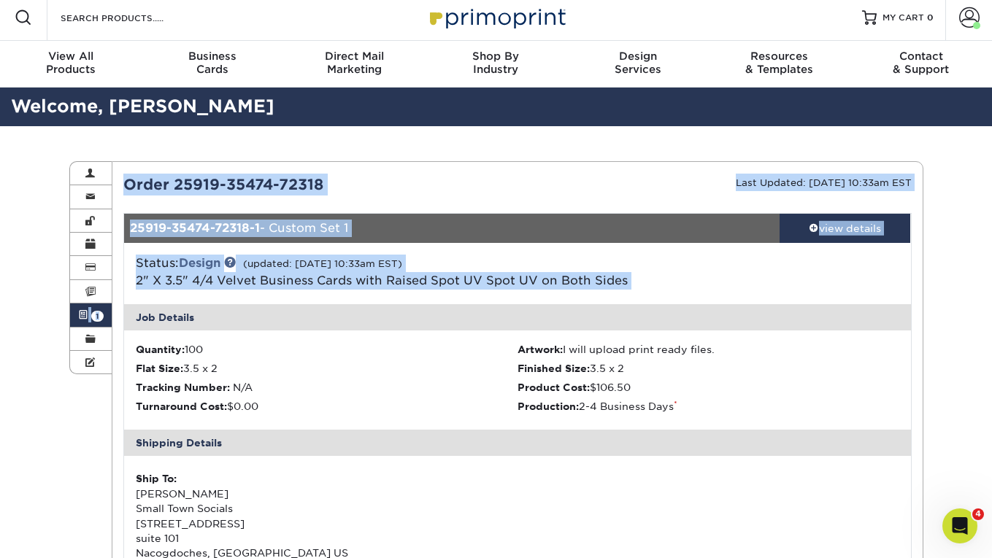
scroll to position [0, 0]
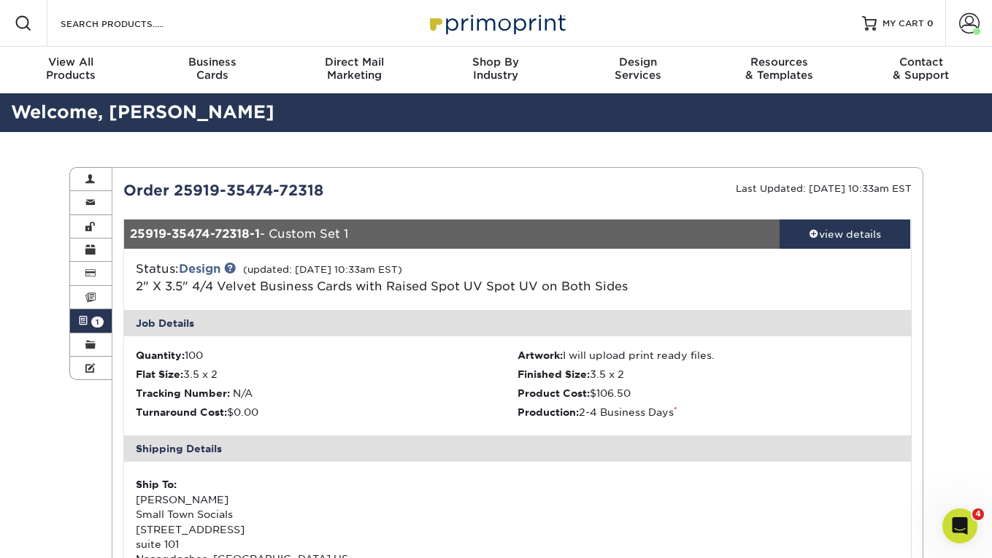
click at [346, 191] on div "Order 25919-35474-72318" at bounding box center [314, 191] width 405 height 22
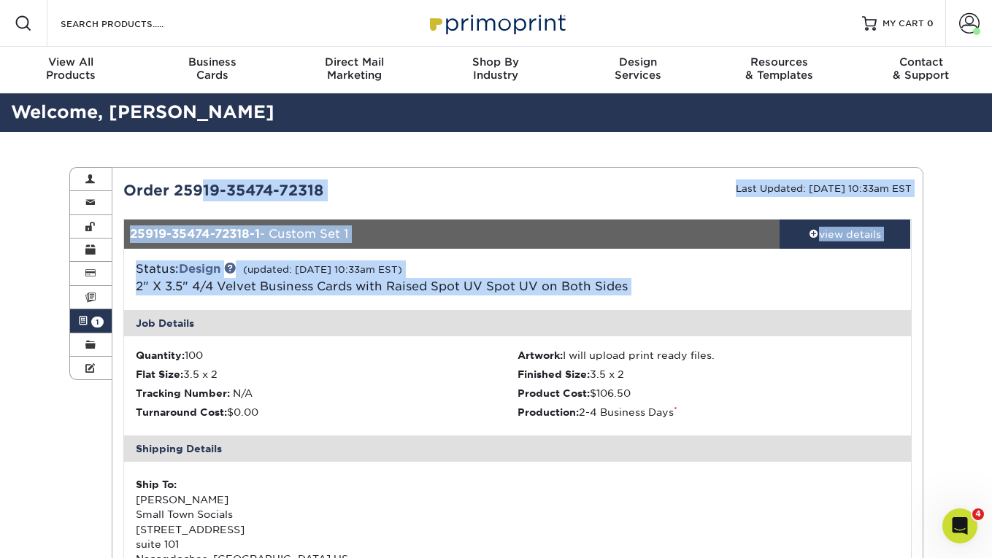
drag, startPoint x: 346, startPoint y: 191, endPoint x: 458, endPoint y: 285, distance: 146.6
click at [458, 285] on span "2" X 3.5" 4/4 Velvet Business Cards with Raised Spot UV Spot UV on Both Sides" at bounding box center [382, 286] width 492 height 14
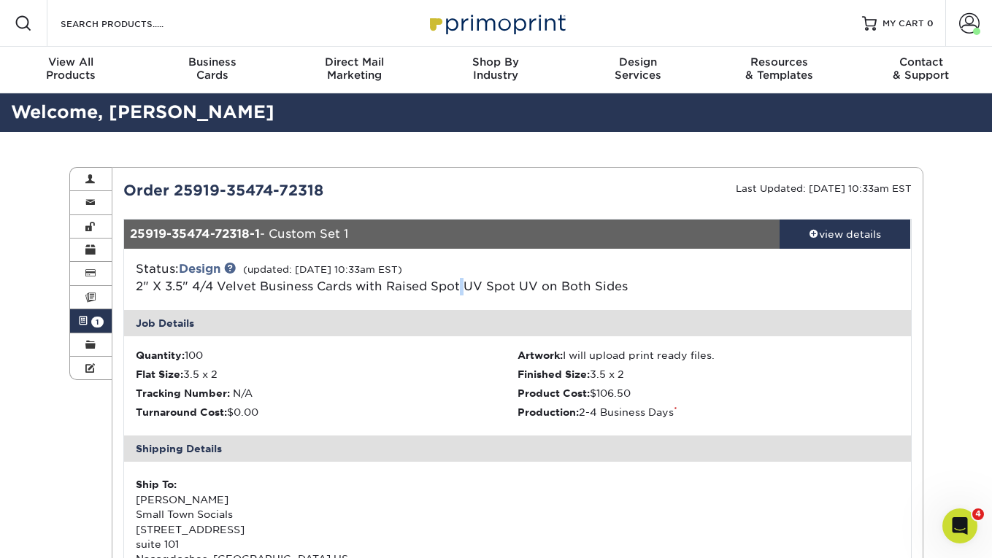
click at [458, 285] on span "2" X 3.5" 4/4 Velvet Business Cards with Raised Spot UV Spot UV on Both Sides" at bounding box center [382, 286] width 492 height 14
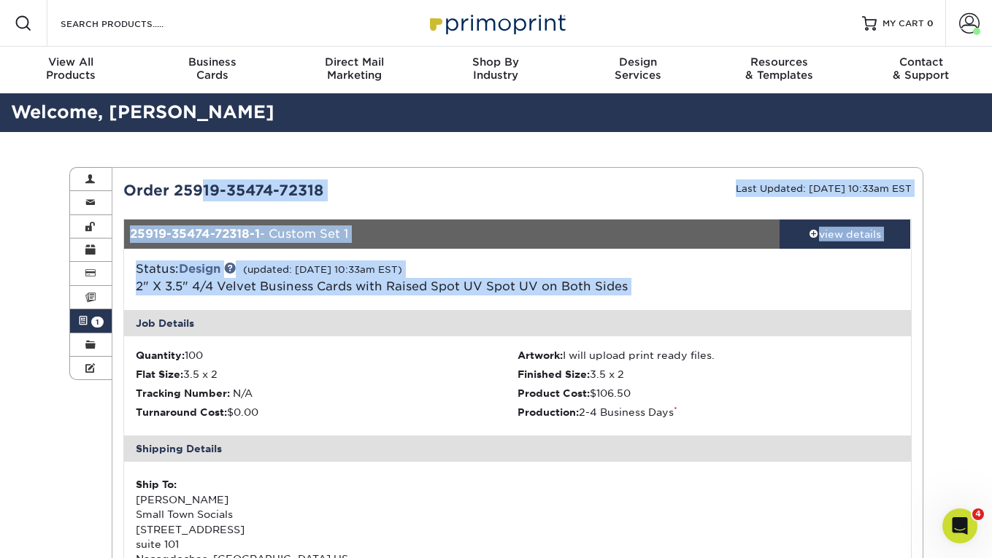
drag, startPoint x: 458, startPoint y: 285, endPoint x: 396, endPoint y: 184, distance: 118.9
click at [396, 184] on div "Order 25919-35474-72318" at bounding box center [314, 191] width 405 height 22
drag
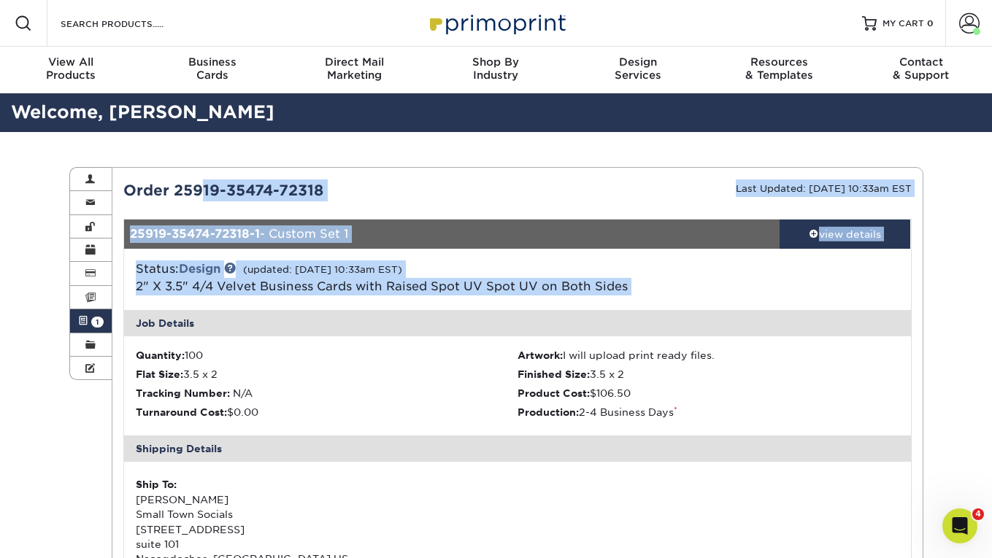
click at [470, 288] on span "2" X 3.5" 4/4 Velvet Business Cards with Raised Spot UV Spot UV on Both Sides" at bounding box center [382, 286] width 492 height 14
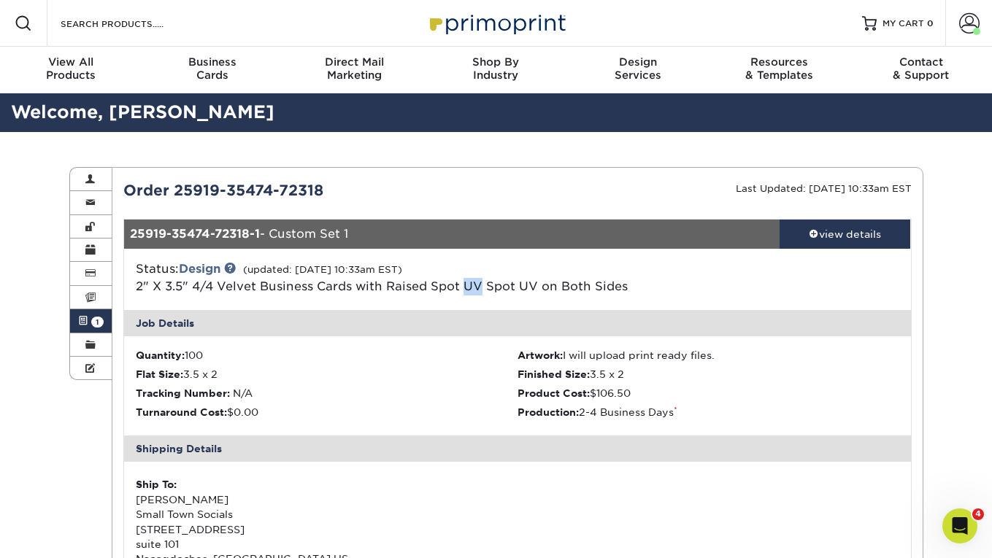
click at [470, 288] on span "2" X 3.5" 4/4 Velvet Business Cards with Raised Spot UV Spot UV on Both Sides" at bounding box center [382, 286] width 492 height 14
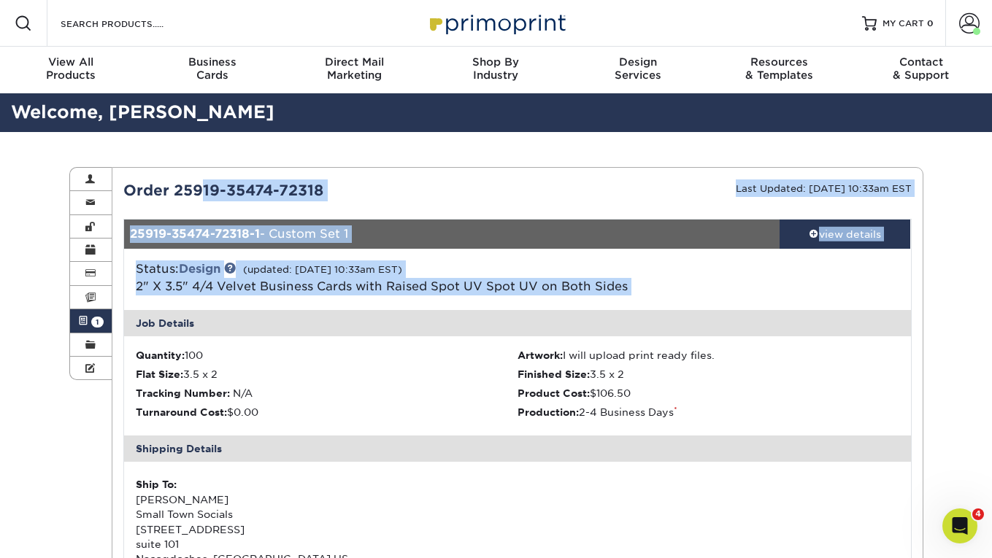
click at [410, 192] on div "Order 25919-35474-72318" at bounding box center [314, 191] width 405 height 22
click at [457, 279] on span "2" X 3.5" 4/4 Velvet Business Cards with Raised Spot UV Spot UV on Both Sides" at bounding box center [382, 286] width 492 height 14
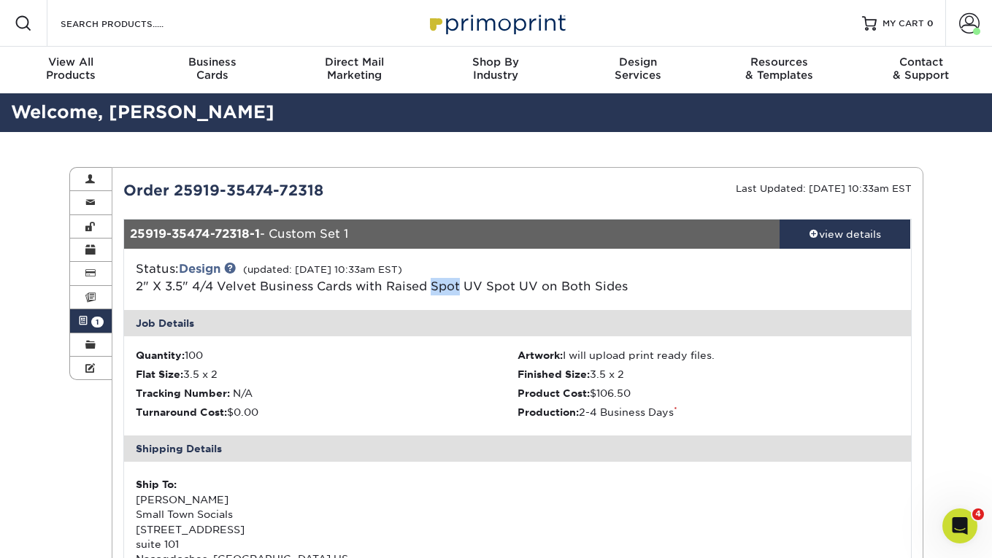
click at [457, 279] on span "2" X 3.5" 4/4 Velvet Business Cards with Raised Spot UV Spot UV on Both Sides" at bounding box center [382, 286] width 492 height 14
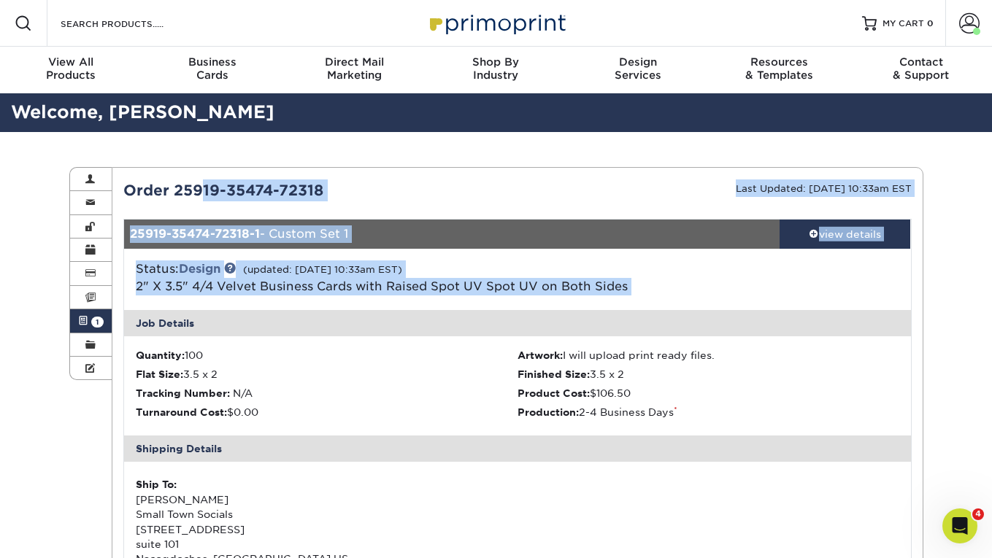
click at [402, 184] on div "Order 25919-35474-72318" at bounding box center [314, 191] width 405 height 22
click at [496, 280] on span "2" X 3.5" 4/4 Velvet Business Cards with Raised Spot UV Spot UV on Both Sides" at bounding box center [382, 286] width 492 height 14
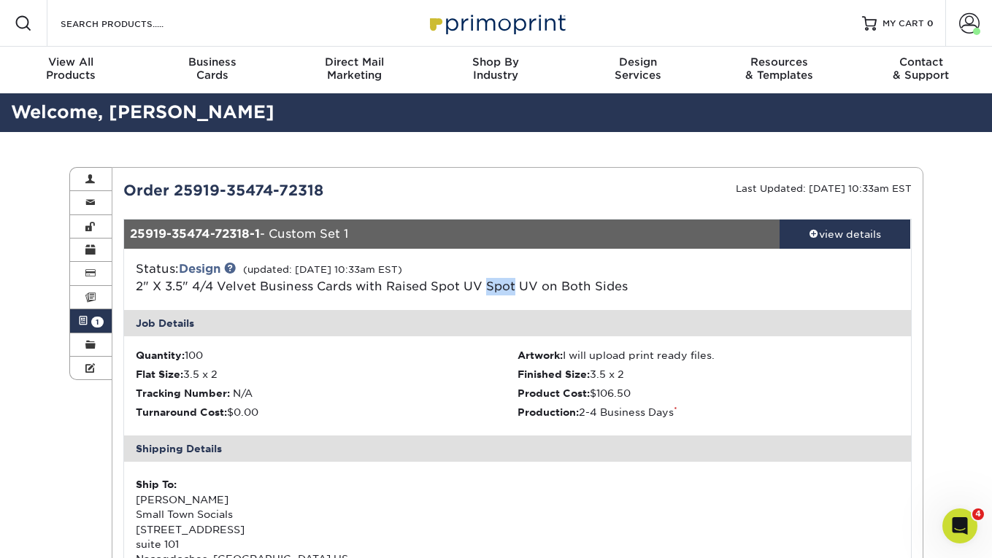
click at [496, 280] on span "2" X 3.5" 4/4 Velvet Business Cards with Raised Spot UV Spot UV on Both Sides" at bounding box center [382, 286] width 492 height 14
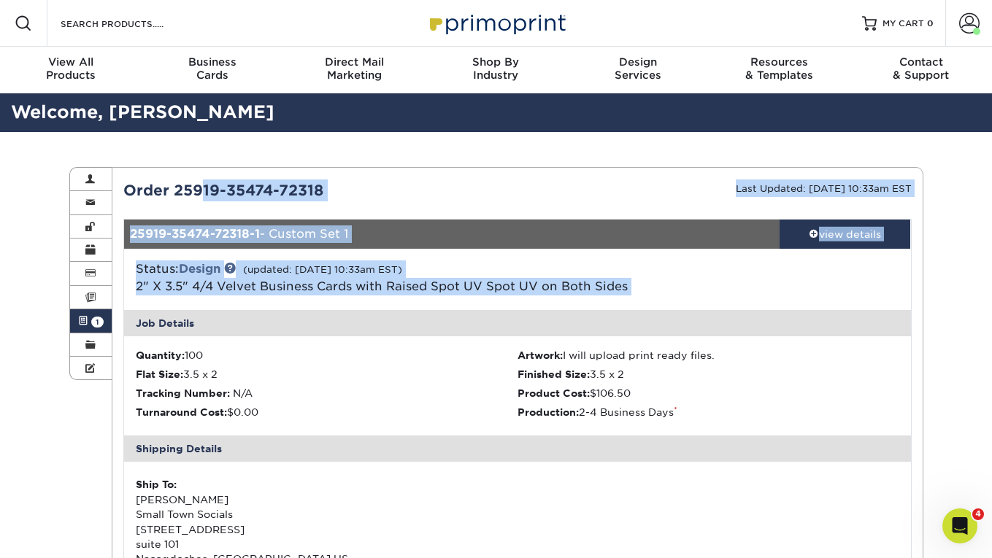
click at [432, 188] on div "Order 25919-35474-72318" at bounding box center [314, 191] width 405 height 22
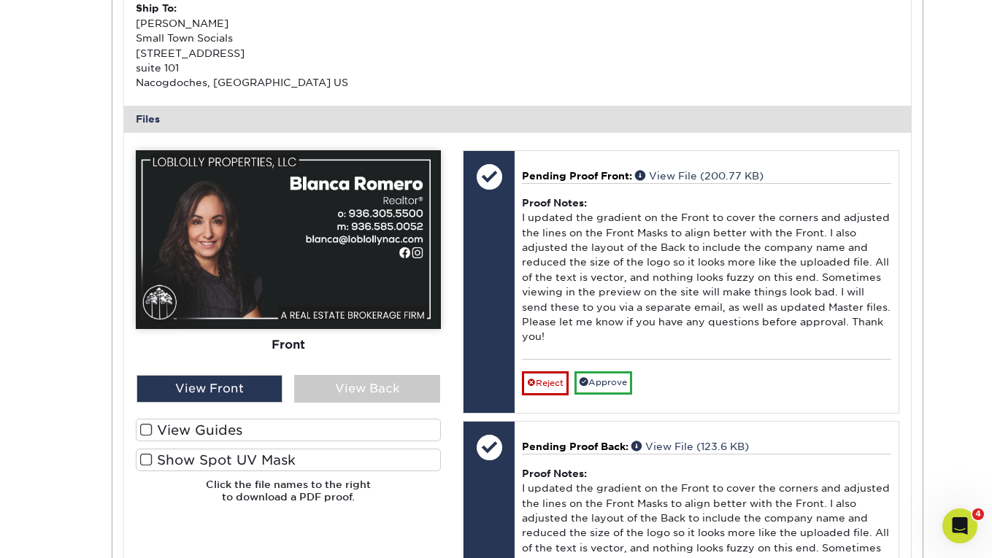
scroll to position [485, 0]
